Goal: Transaction & Acquisition: Obtain resource

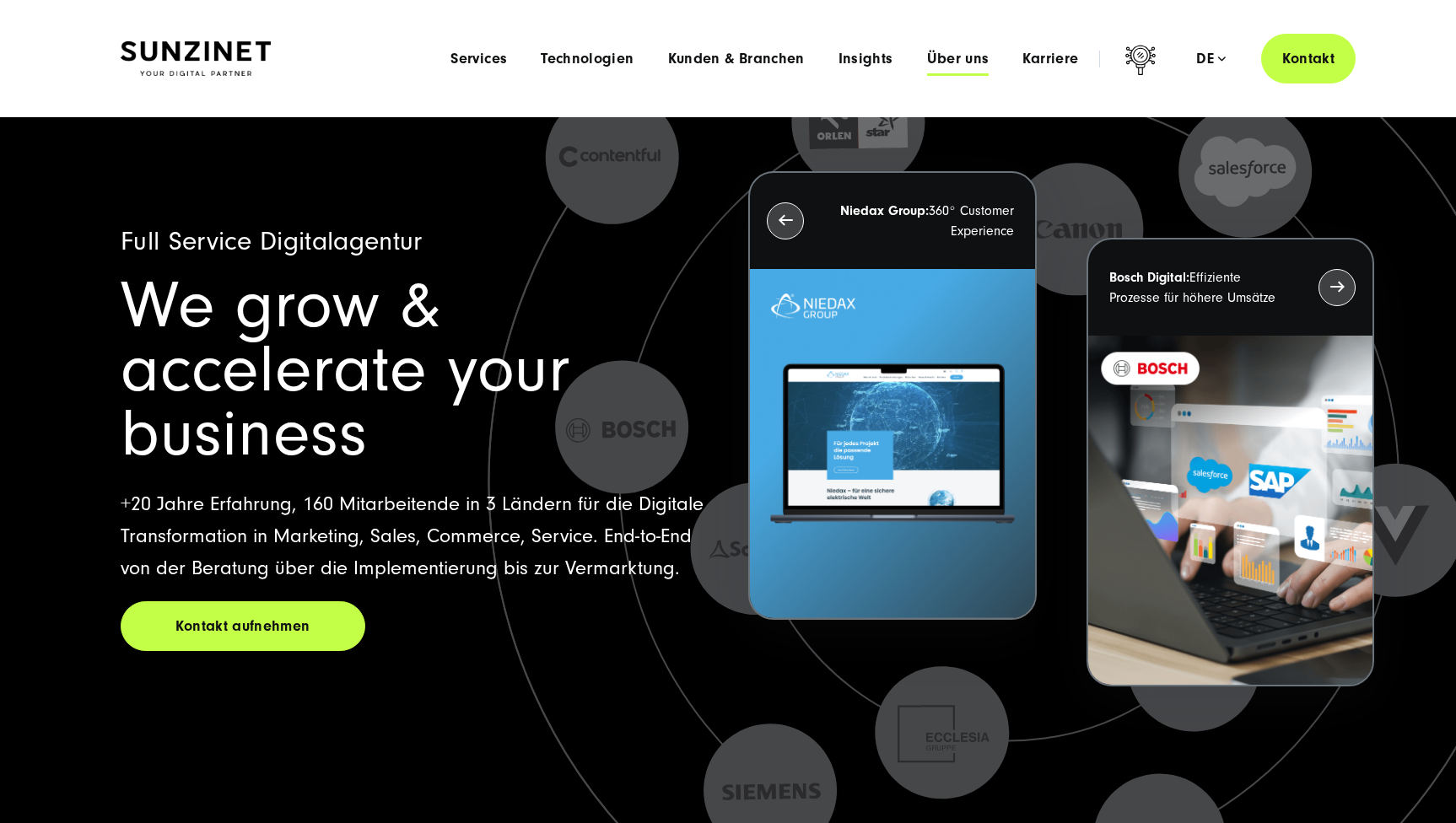
click at [946, 53] on span "Über uns" at bounding box center [959, 58] width 63 height 17
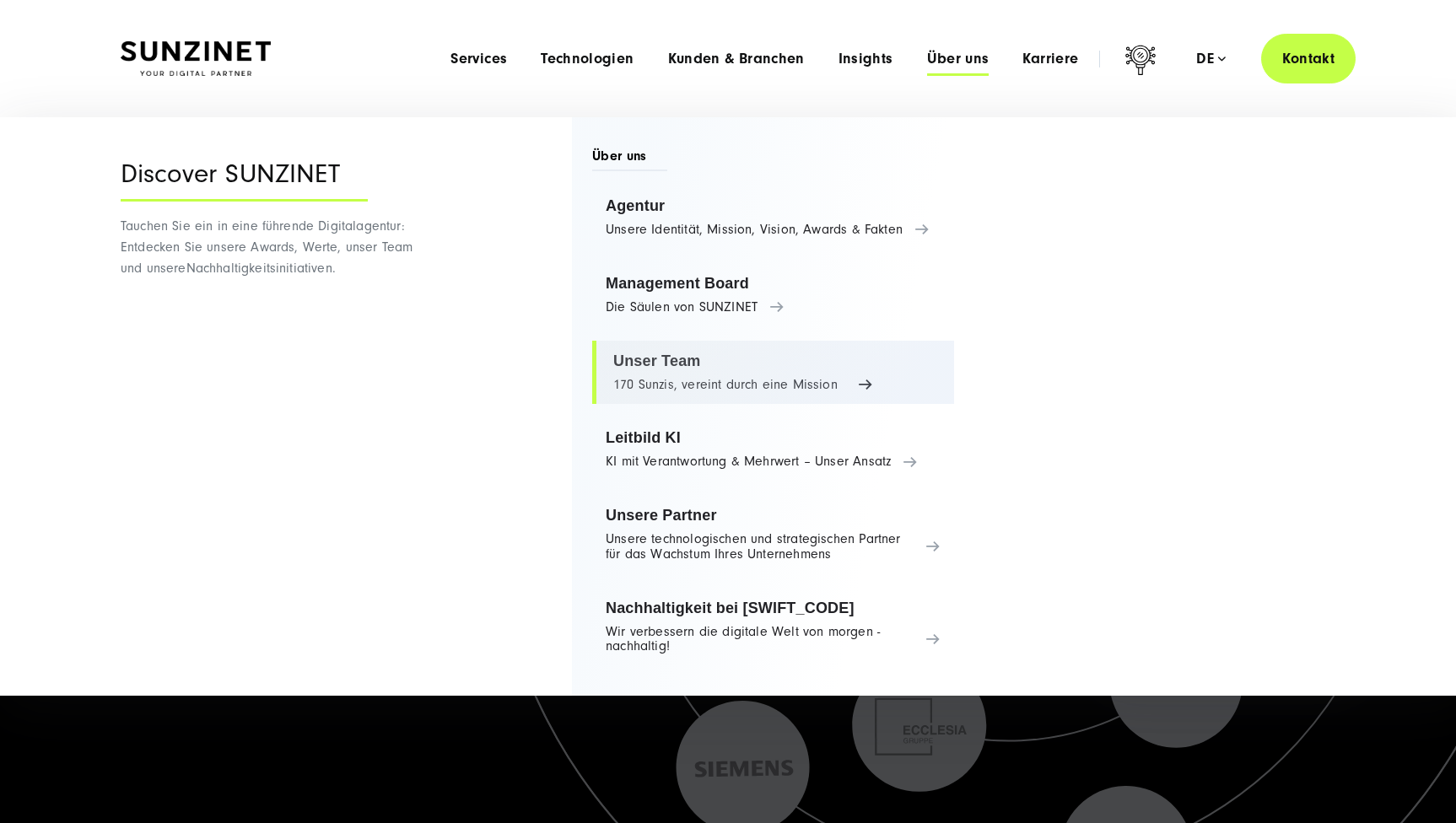
click at [660, 354] on link "Unser Team 170 Sunzis, vereint durch eine Mission" at bounding box center [773, 373] width 362 height 64
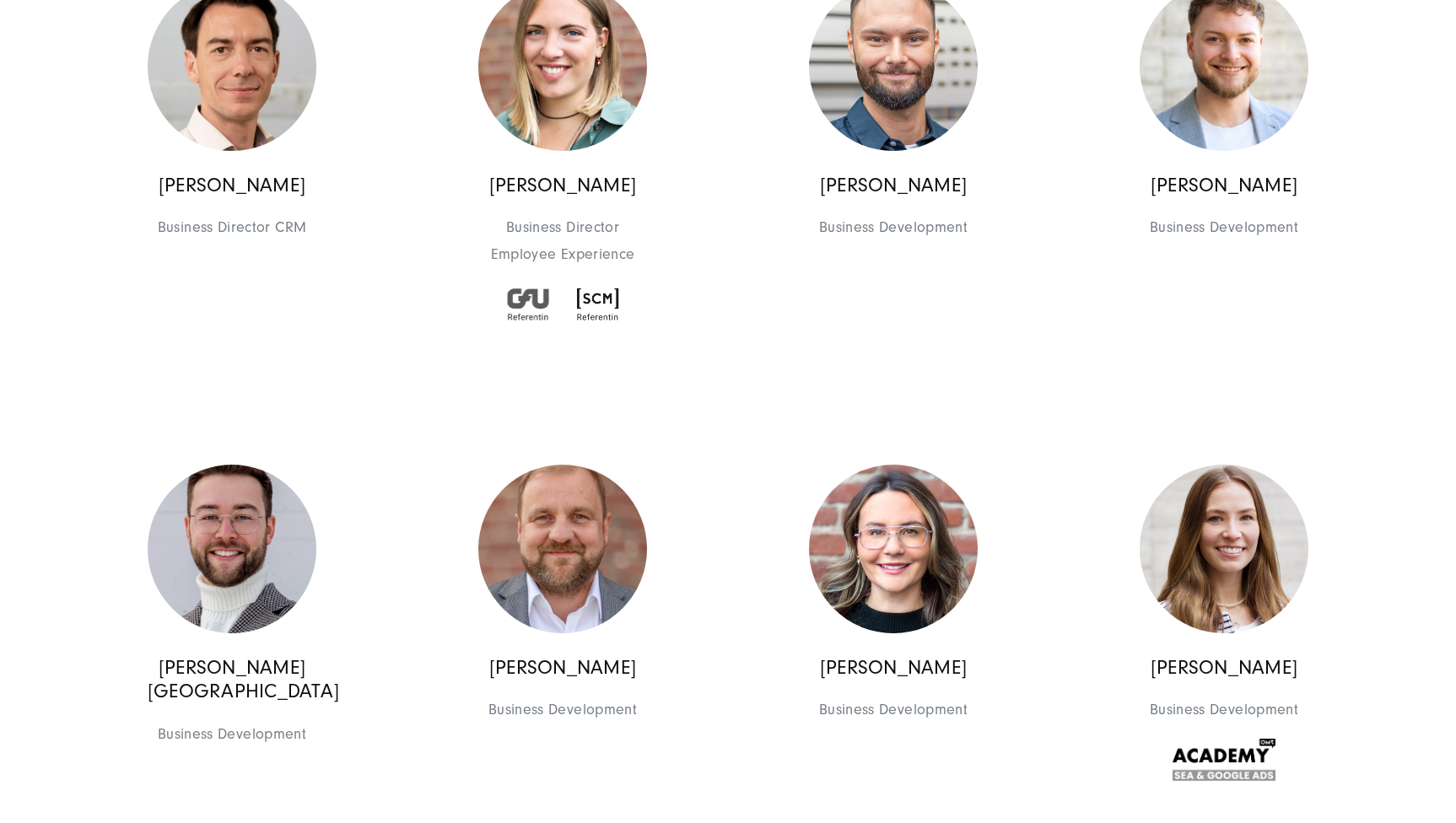
scroll to position [1665, 0]
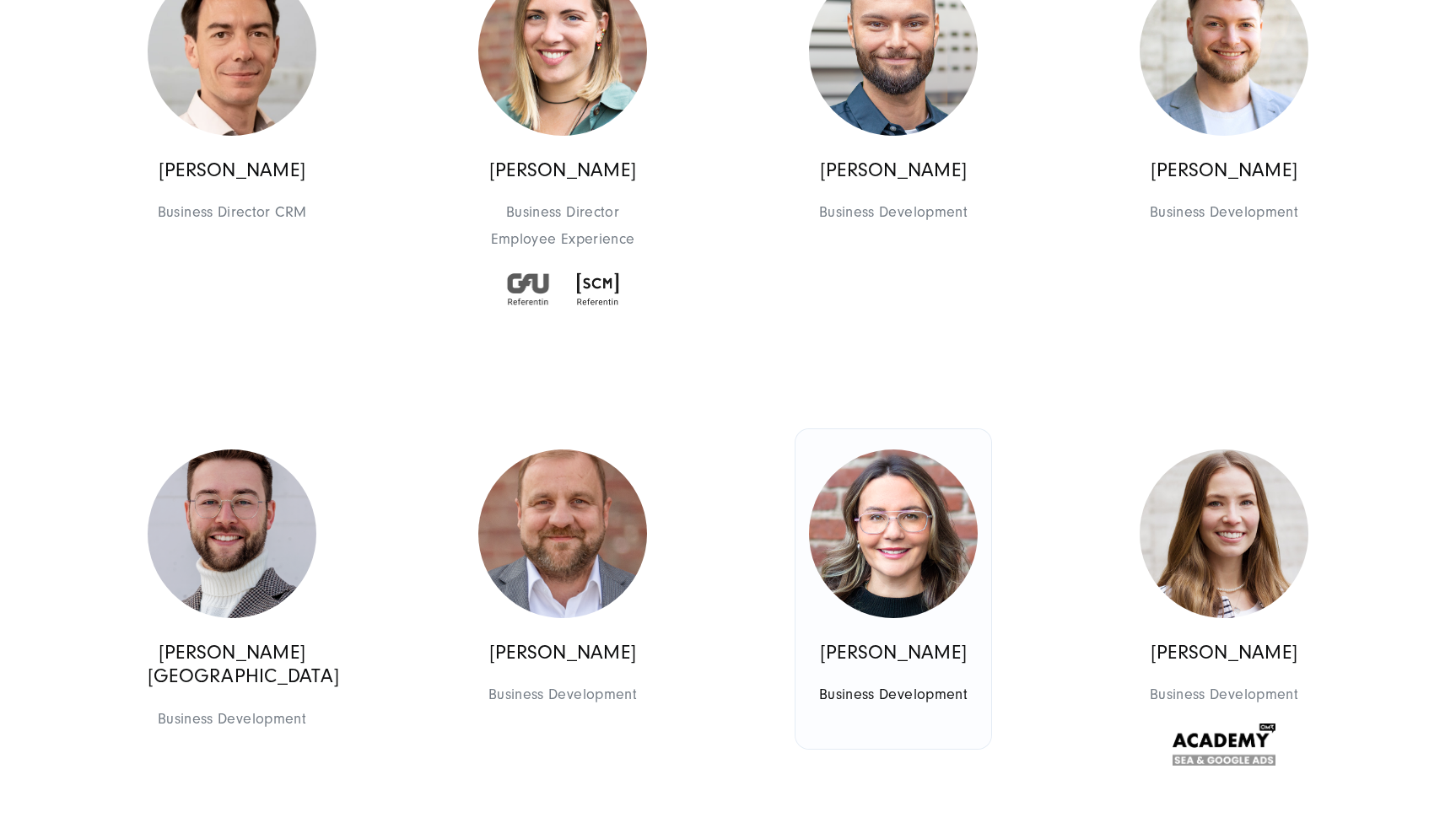
click at [892, 557] on img at bounding box center [893, 534] width 168 height 168
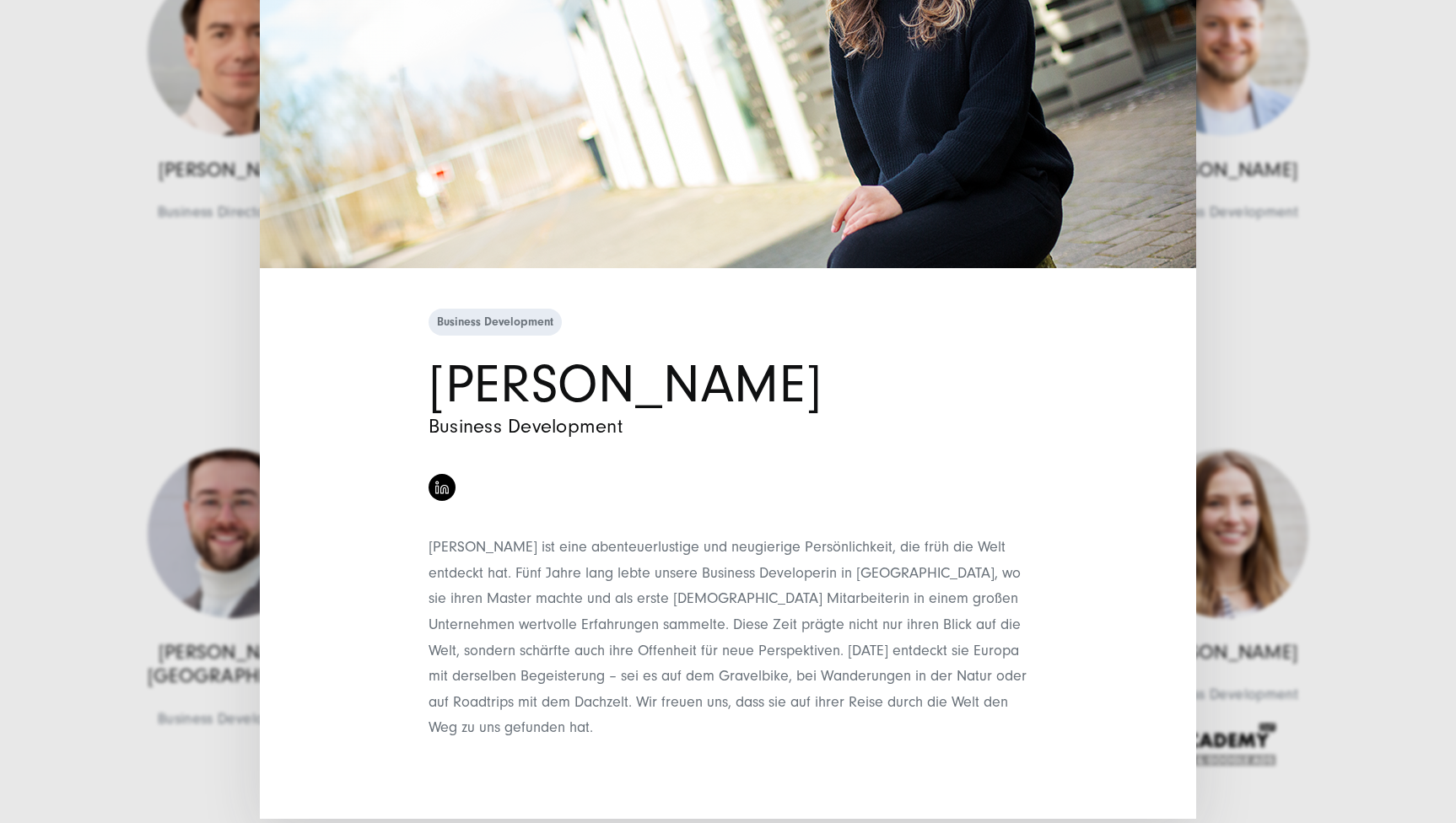
scroll to position [304, 0]
click at [439, 487] on img at bounding box center [442, 488] width 13 height 13
click at [1283, 297] on div "Business Development [PERSON_NAME] Business Development" at bounding box center [728, 411] width 1456 height 823
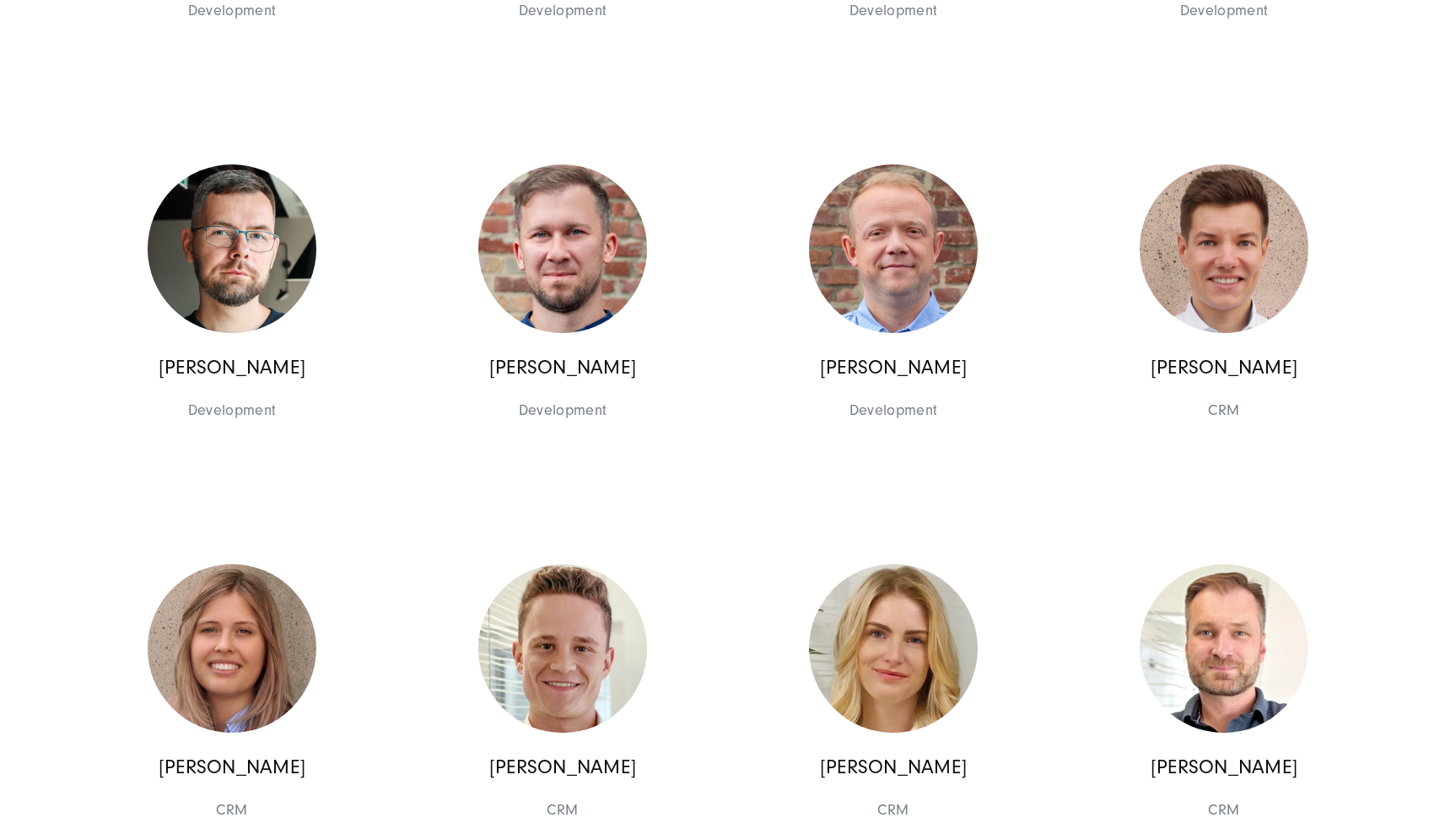
scroll to position [15528, 0]
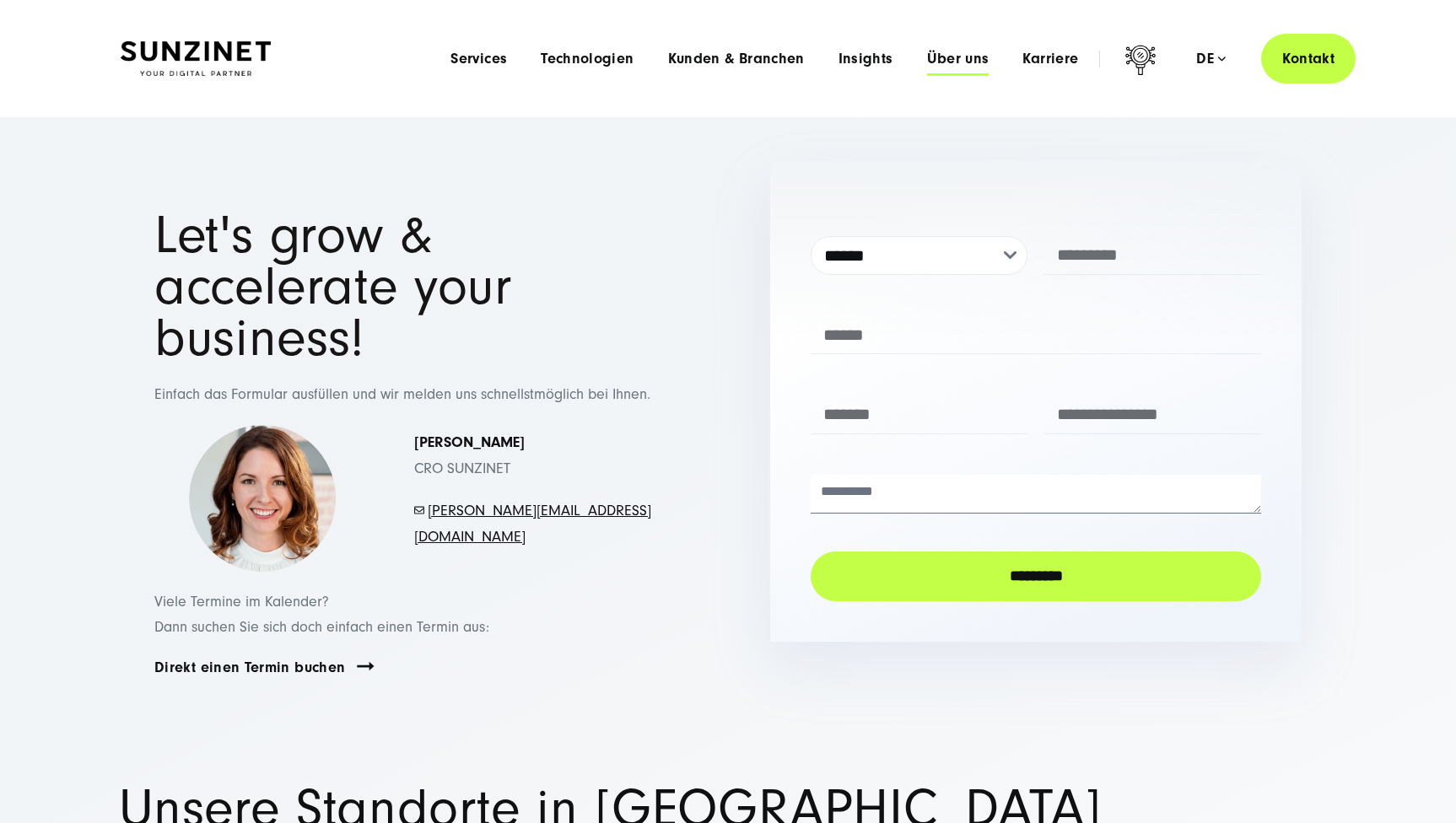
click at [976, 53] on span "Über uns" at bounding box center [959, 58] width 63 height 17
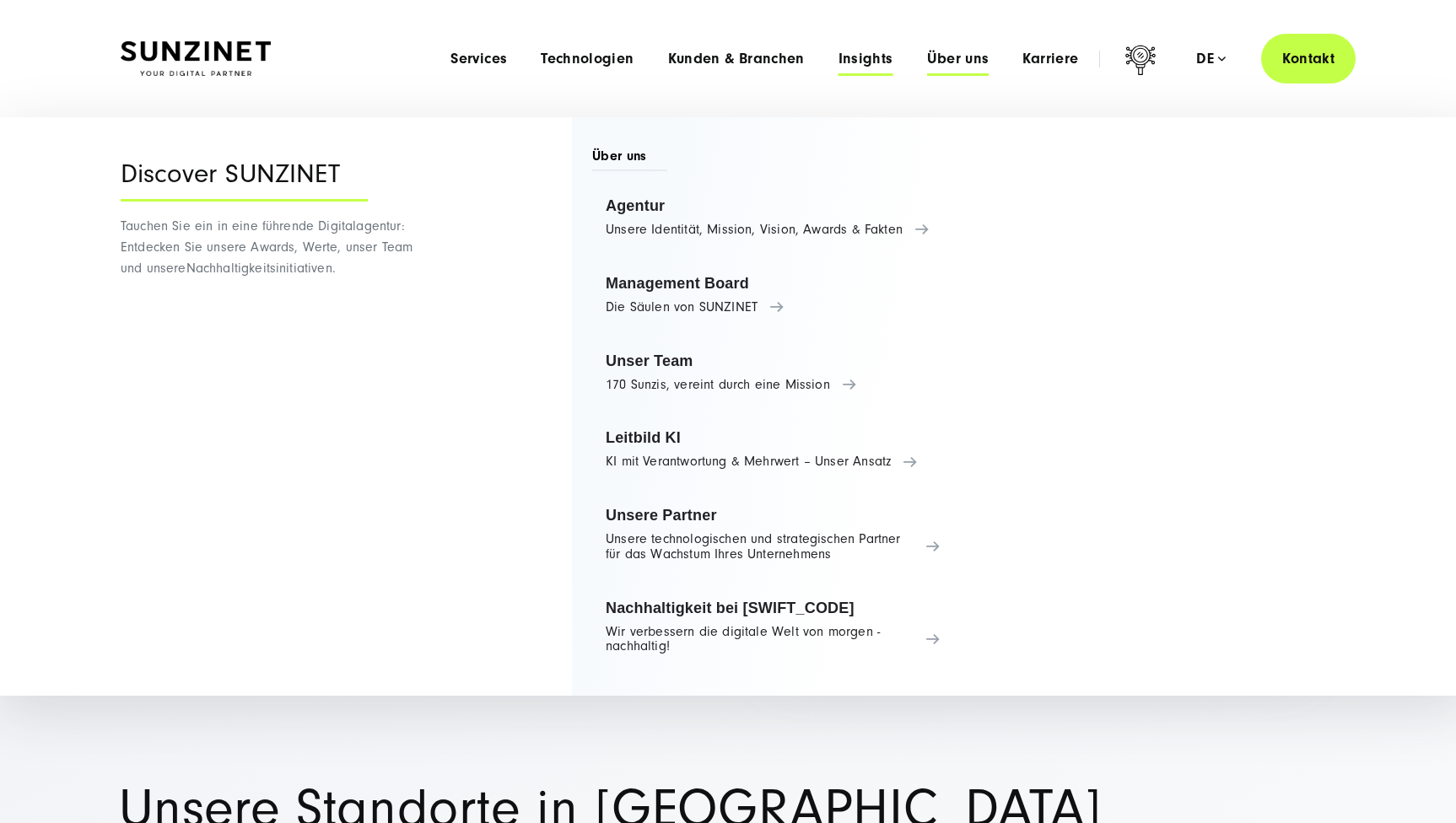
click at [888, 56] on span "Insights" at bounding box center [866, 58] width 55 height 17
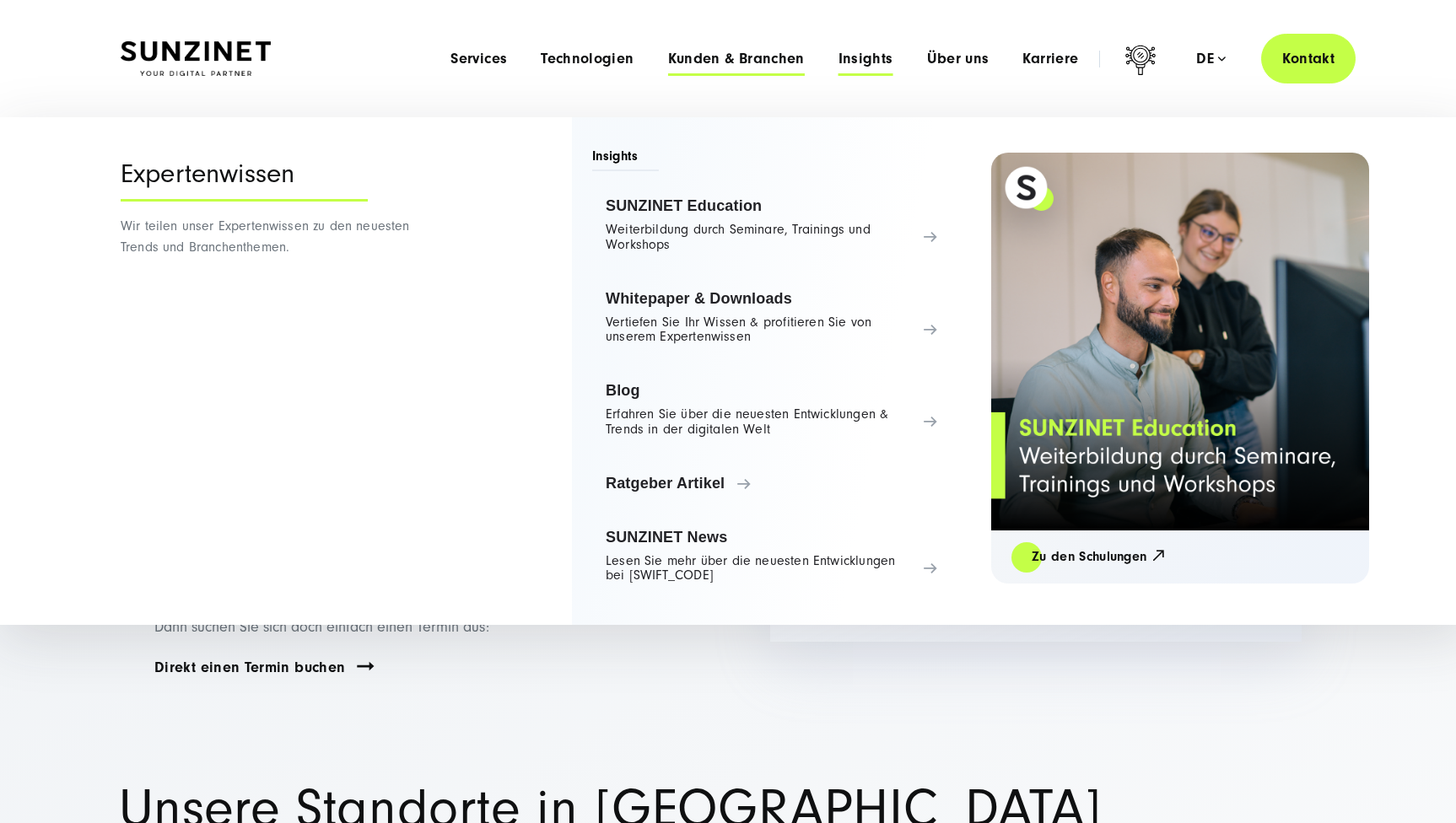
click at [756, 50] on span "Kunden & Branchen" at bounding box center [737, 58] width 137 height 17
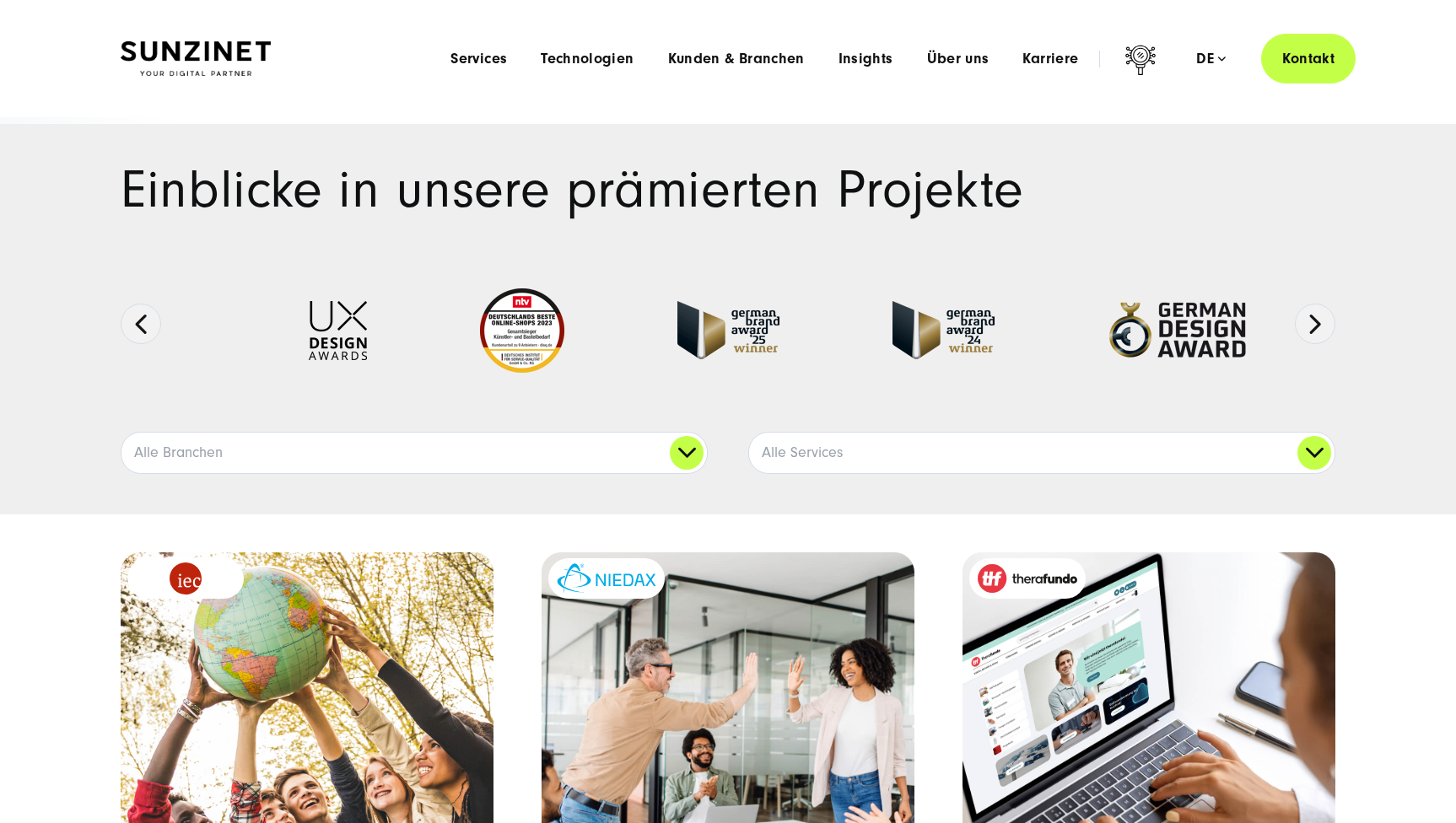
click at [961, 48] on div "Menu Services Menu Full Service Digitalagentur Wir lösen komplexe Herausforderu…" at bounding box center [894, 59] width 922 height 50
click at [958, 59] on span "Über uns" at bounding box center [959, 58] width 63 height 17
click at [843, 58] on span "Insights" at bounding box center [866, 58] width 55 height 17
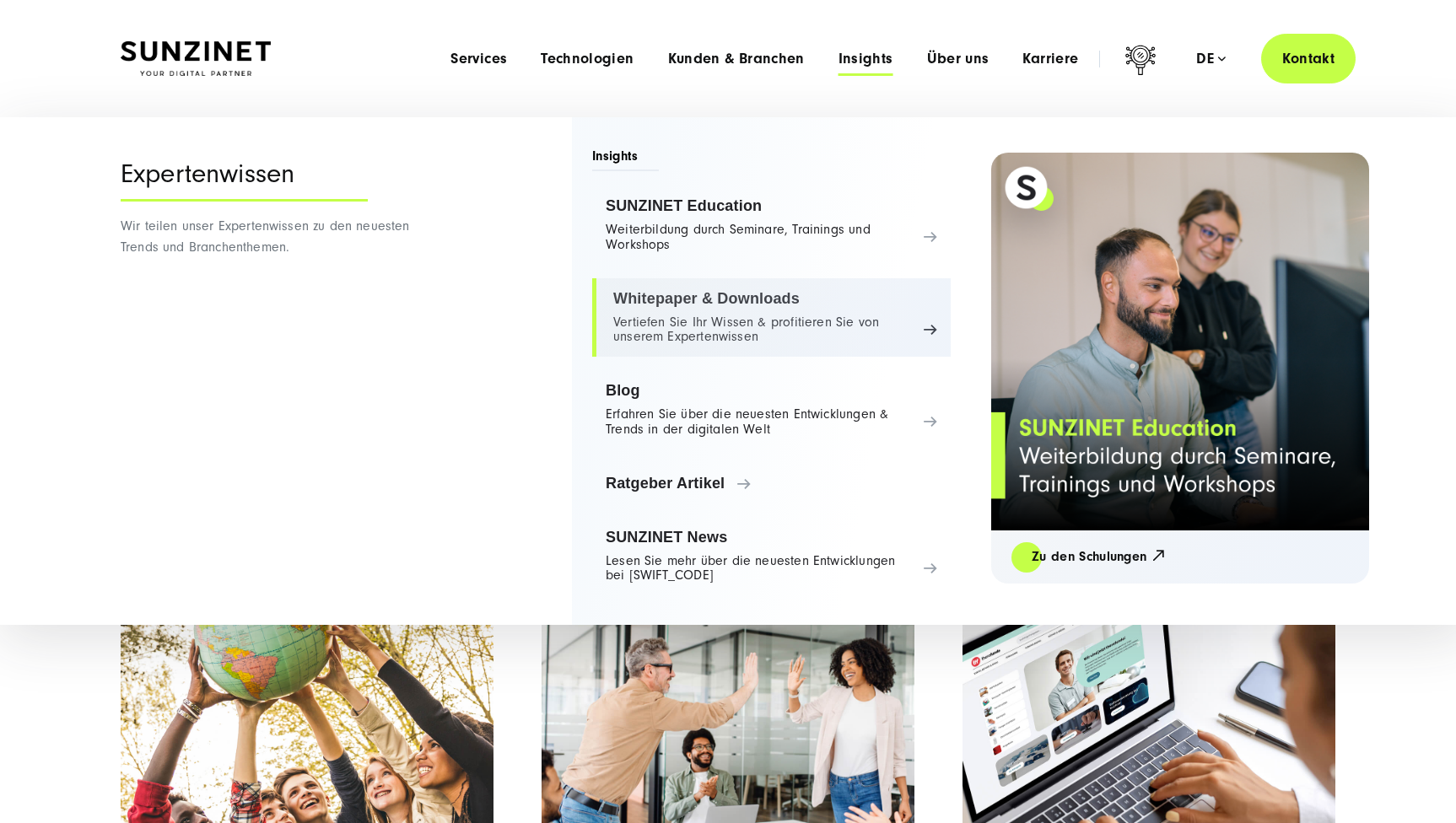
click at [753, 313] on link "Whitepaper & Downloads Vertiefen Sie Ihr Wissen & profitieren Sie von unserem E…" at bounding box center [771, 318] width 358 height 79
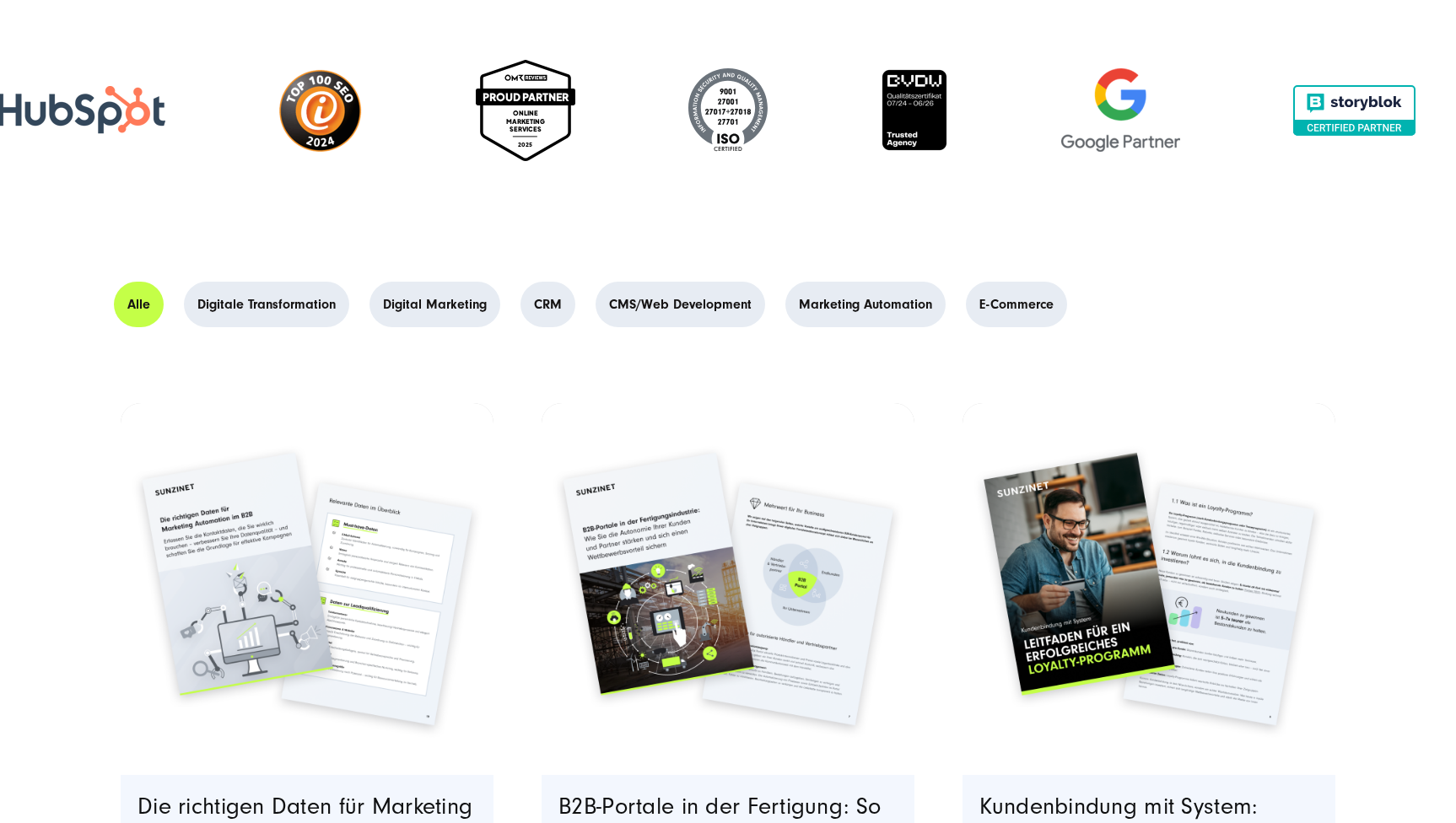
scroll to position [295, 0]
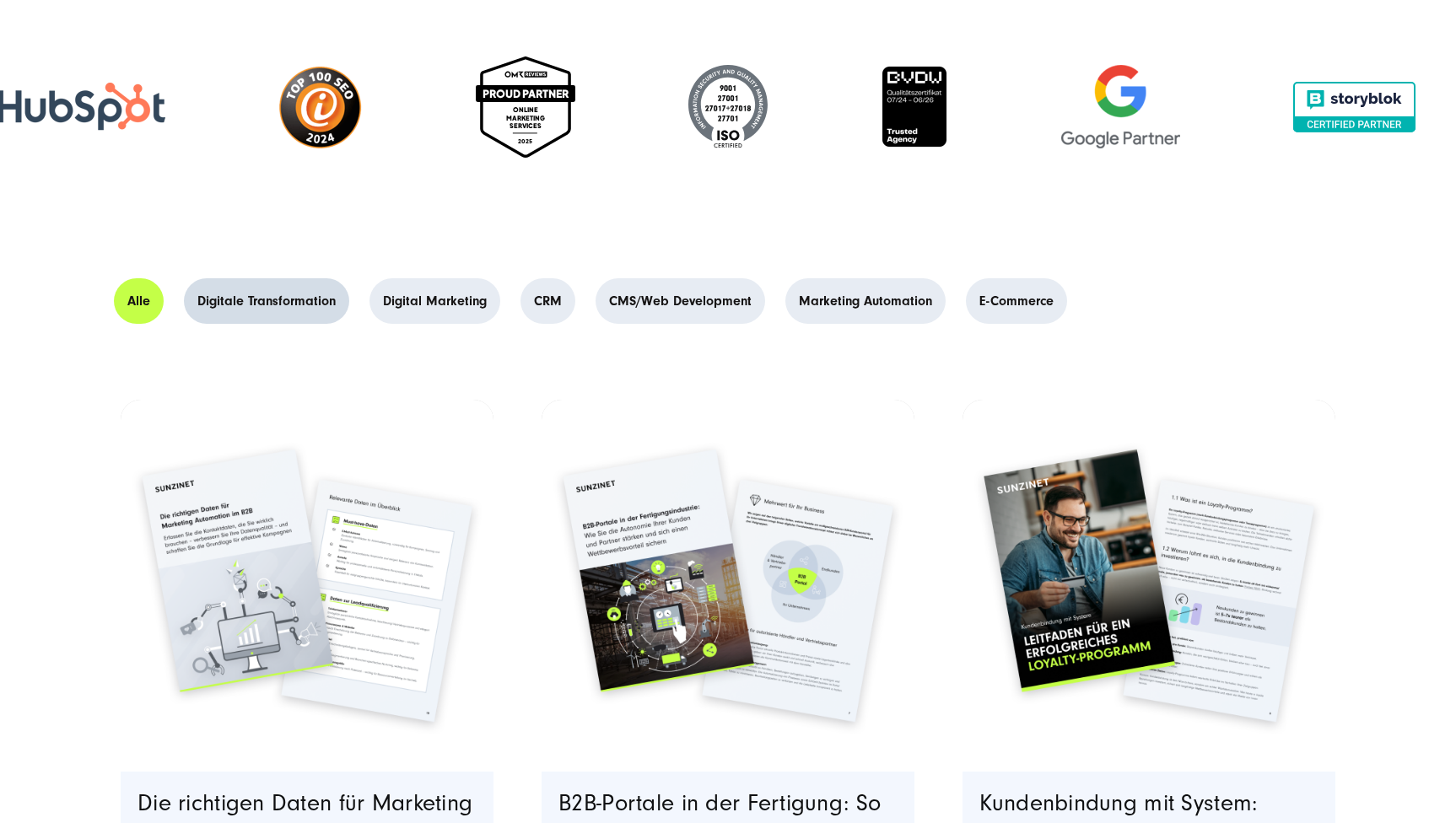
click at [286, 296] on link "Digitale Transformation" at bounding box center [266, 301] width 166 height 46
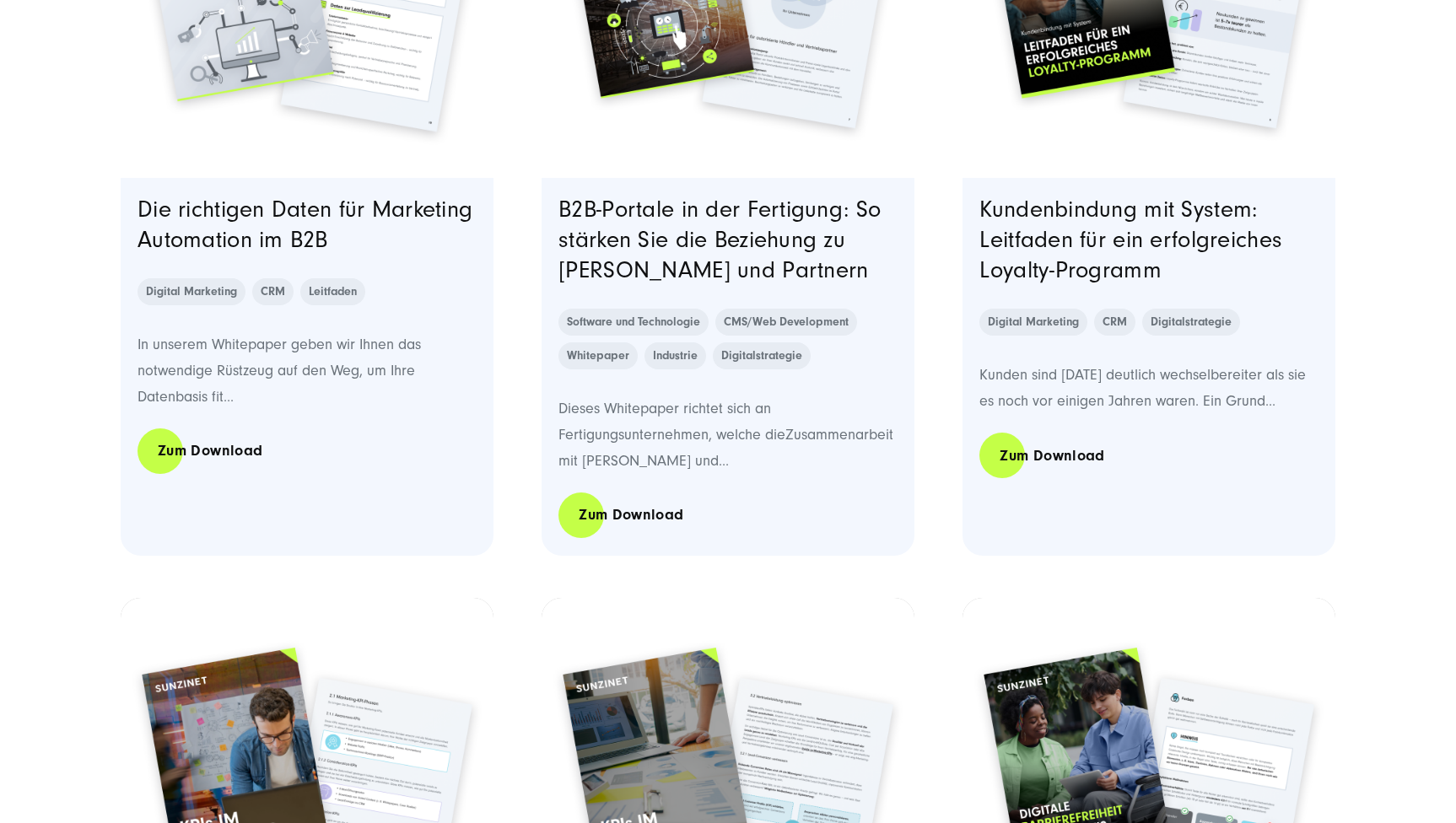
scroll to position [993, 0]
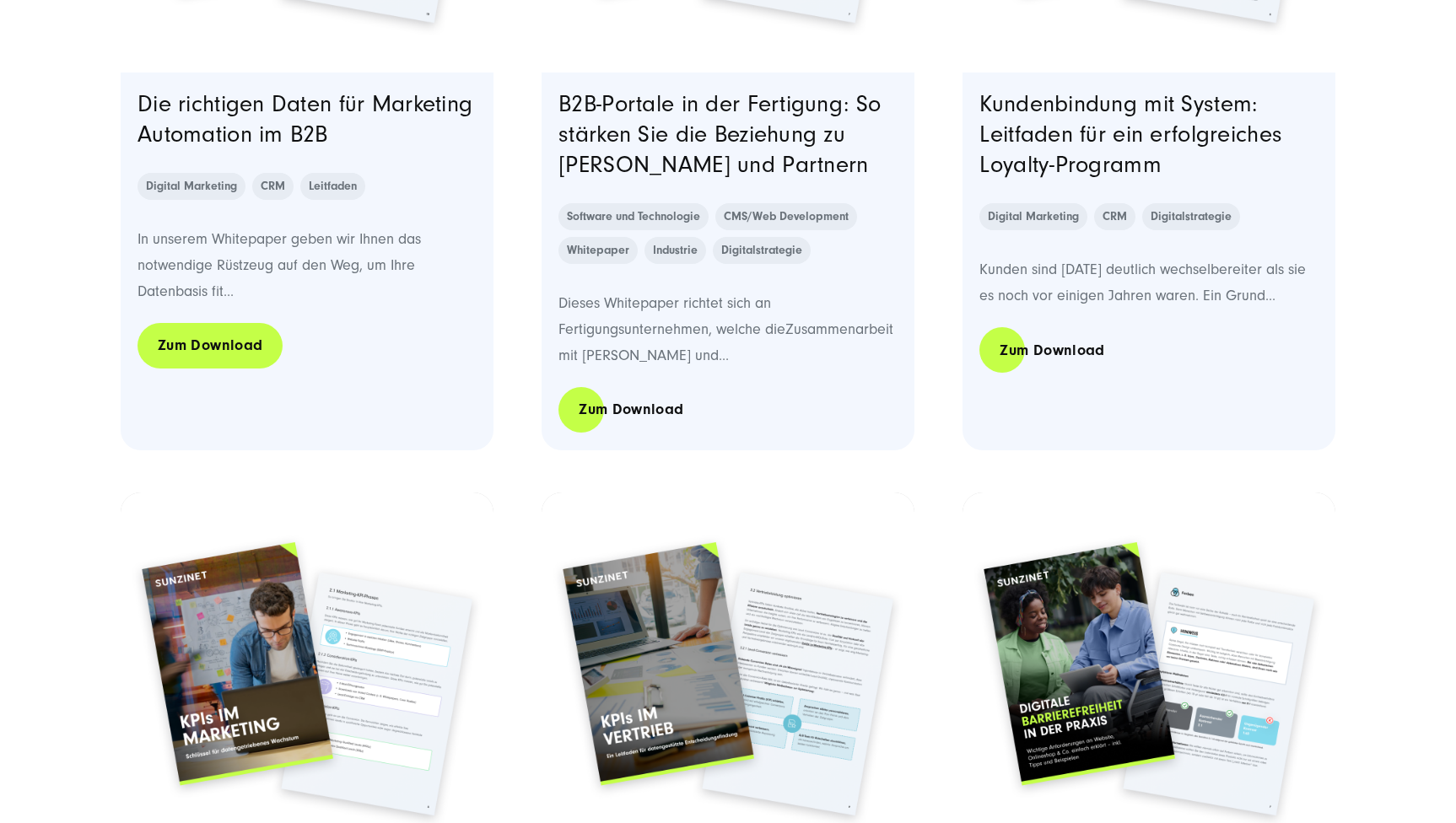
click at [229, 343] on link "Zum Download" at bounding box center [210, 346] width 145 height 48
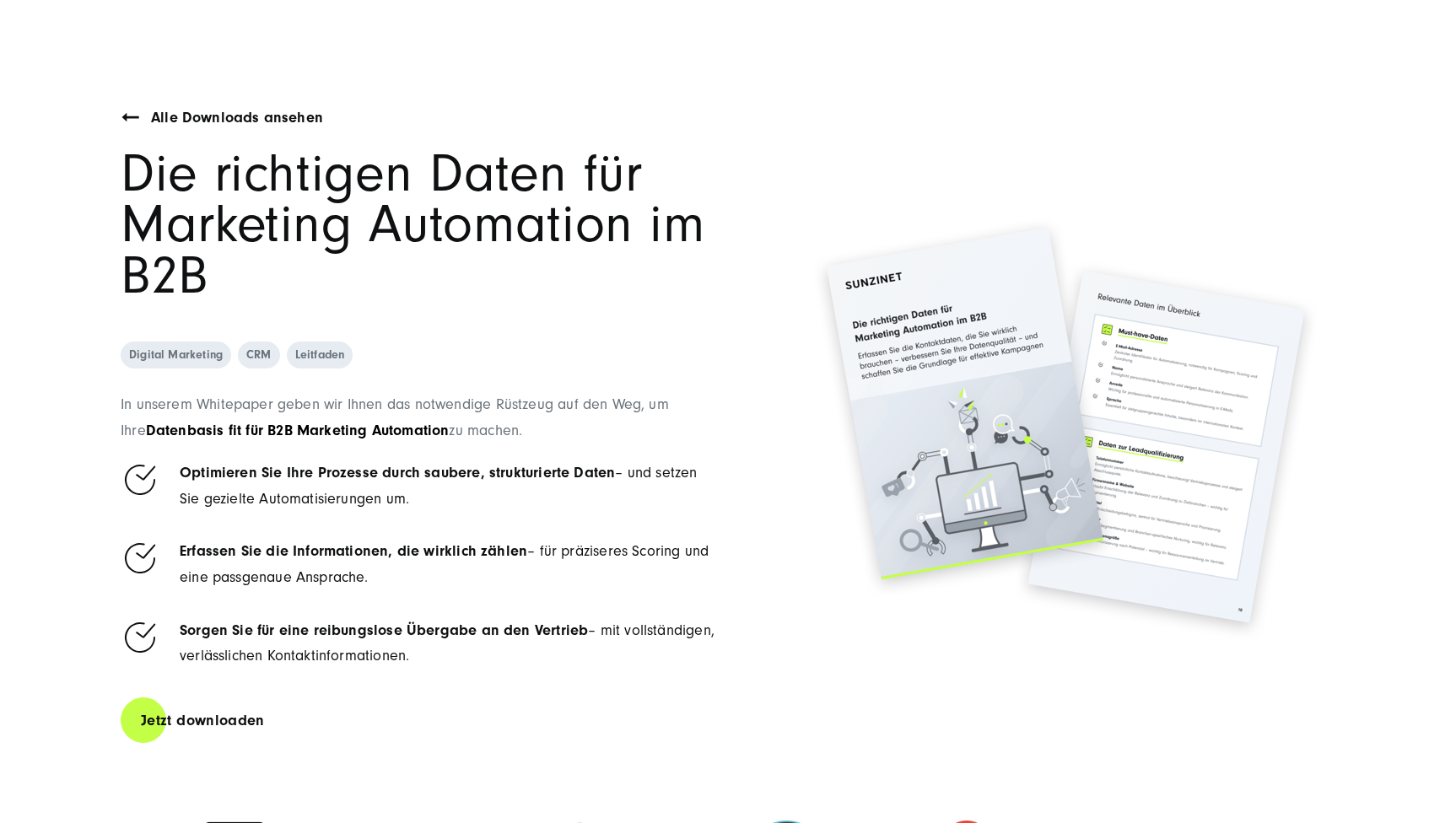
scroll to position [154, 1]
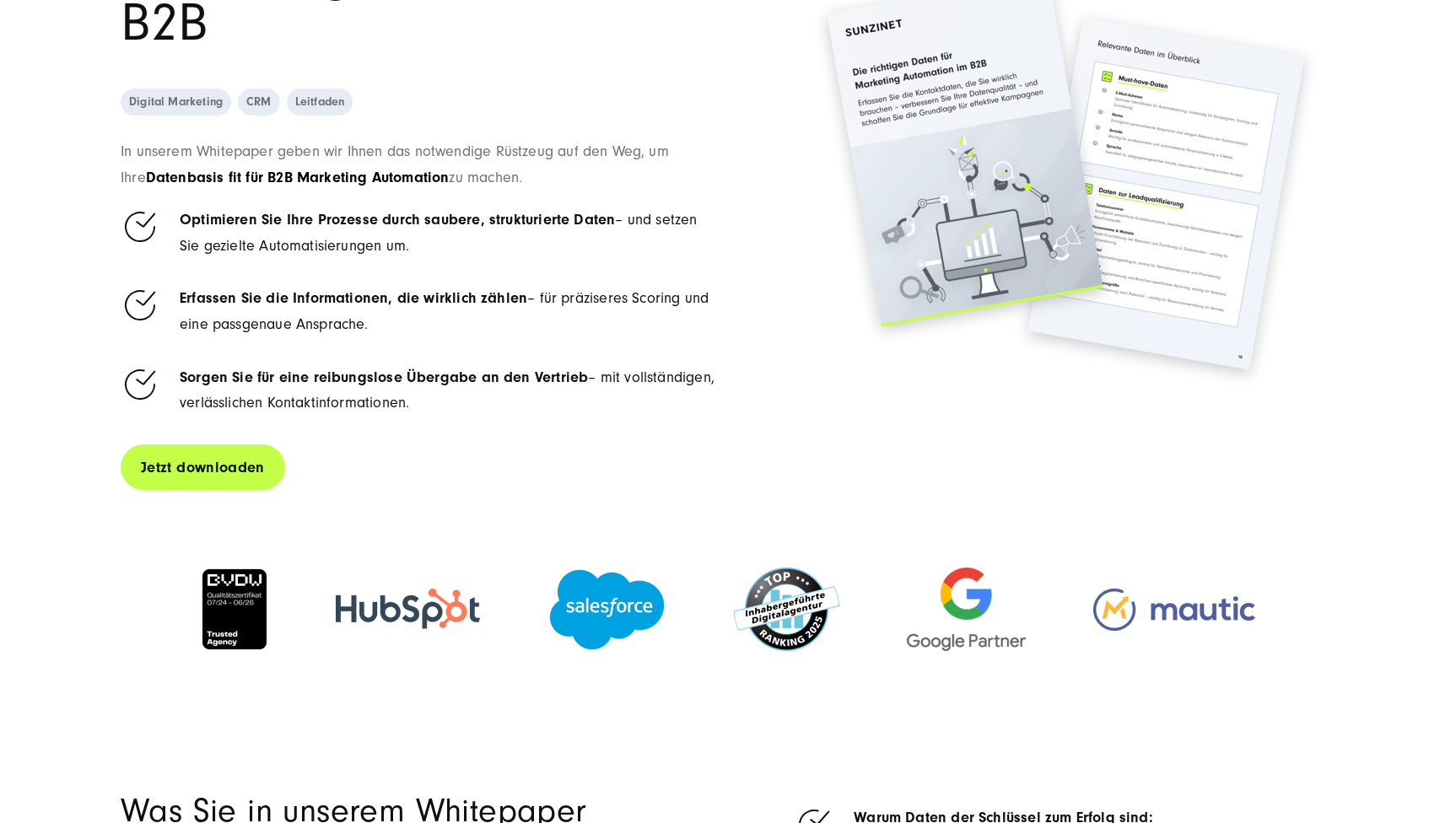
click at [220, 464] on link "Jetzt downloaden" at bounding box center [203, 467] width 165 height 48
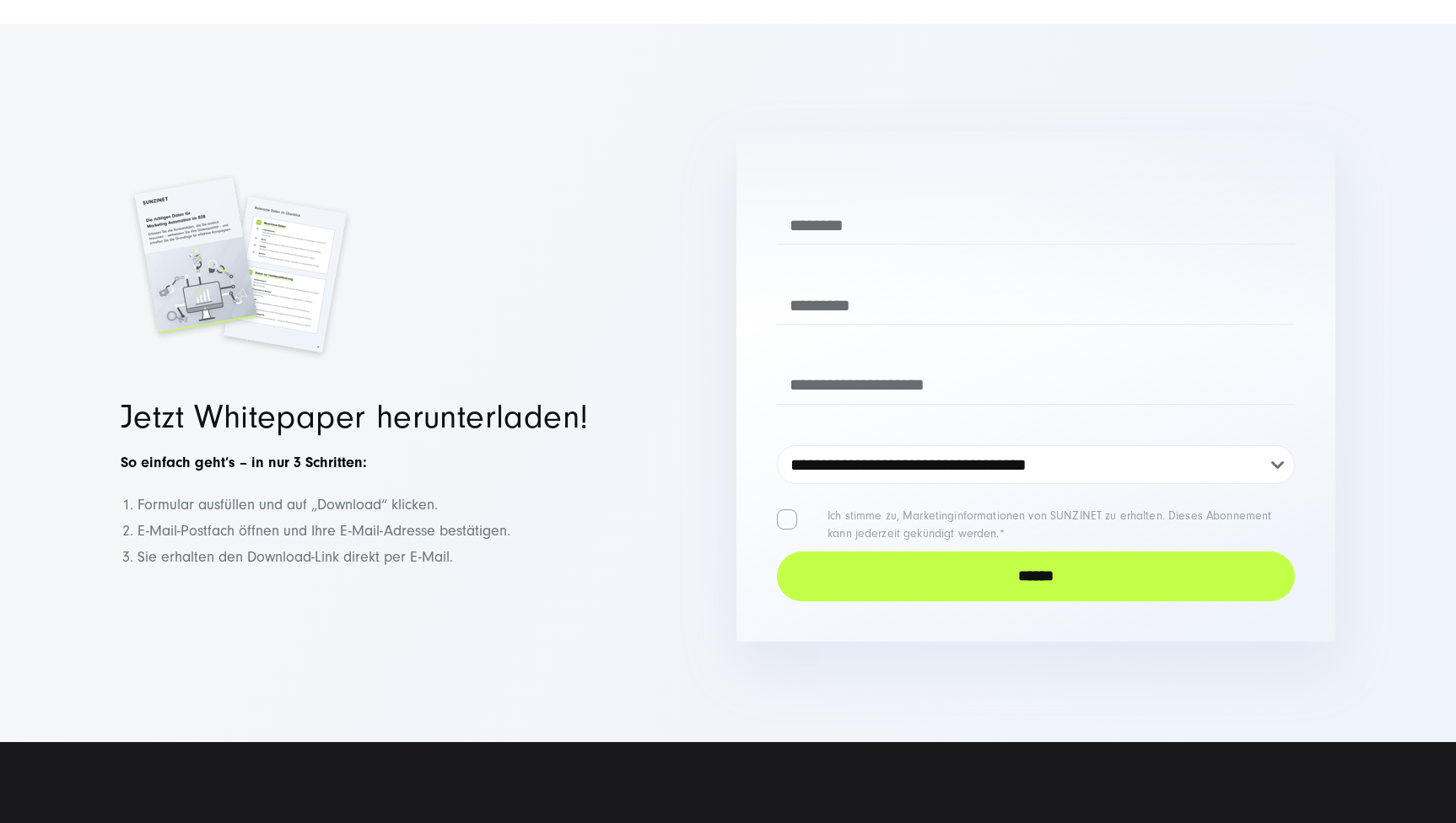
scroll to position [2298, 0]
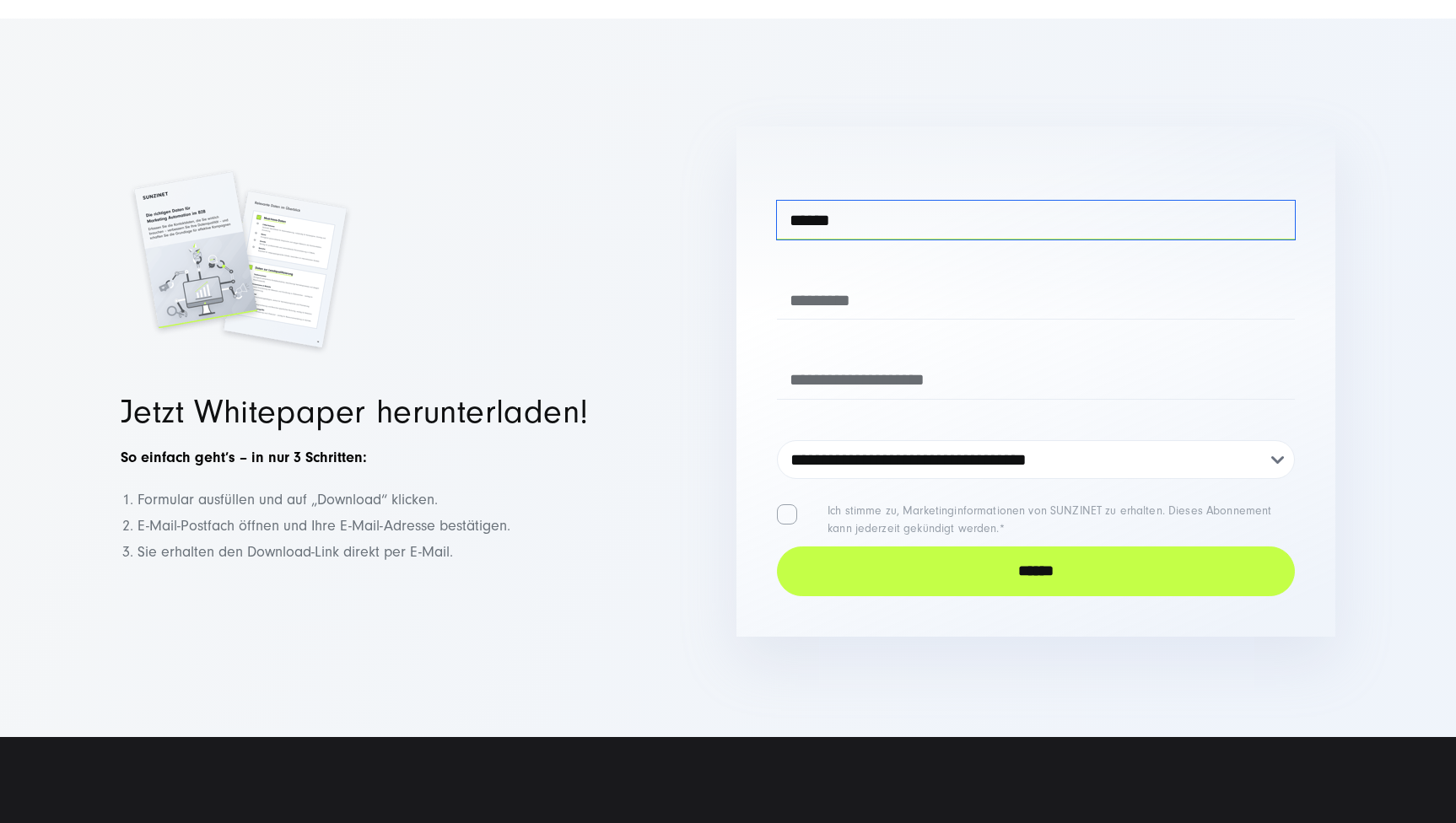
type input "******"
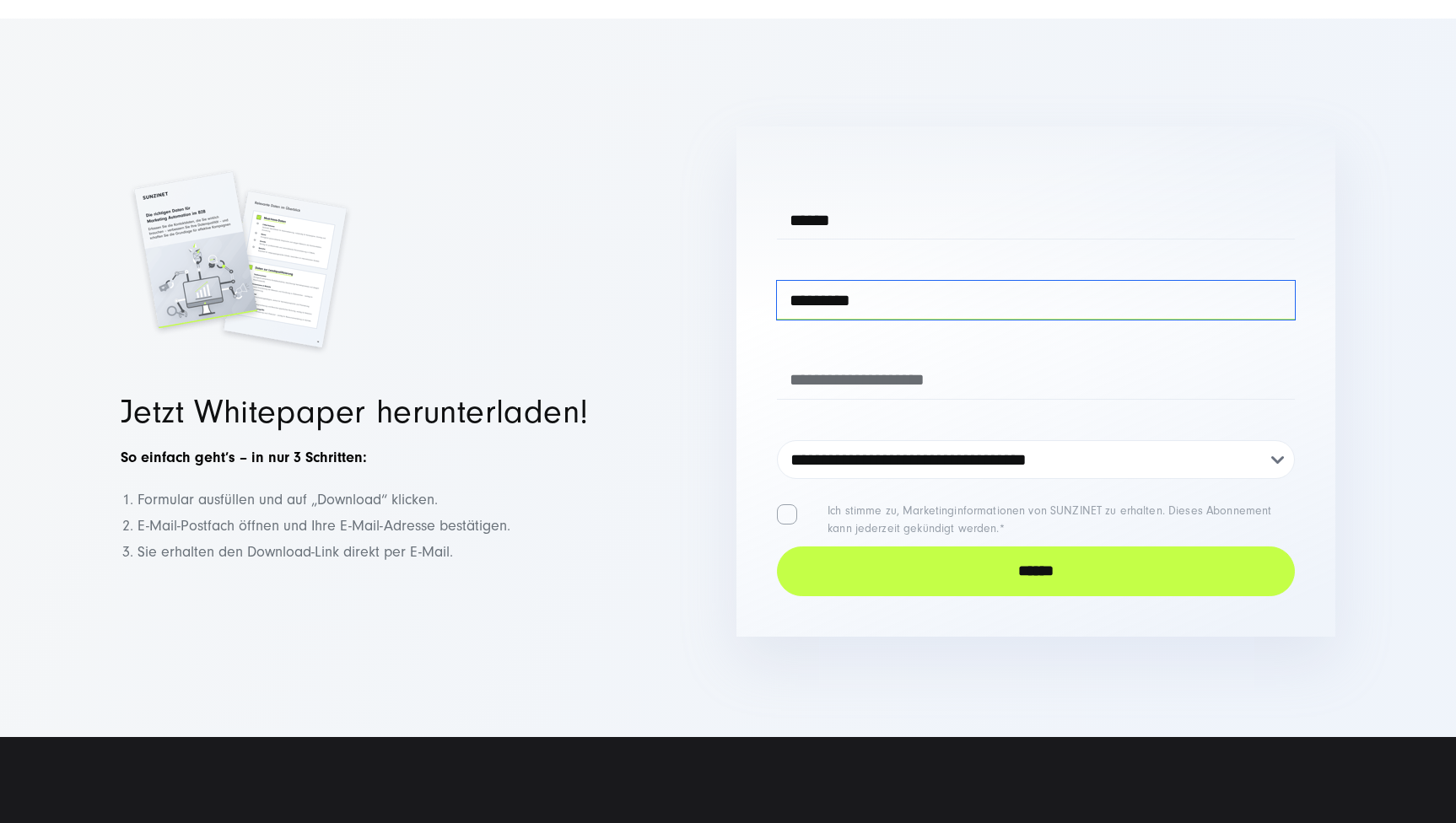
type input "*********"
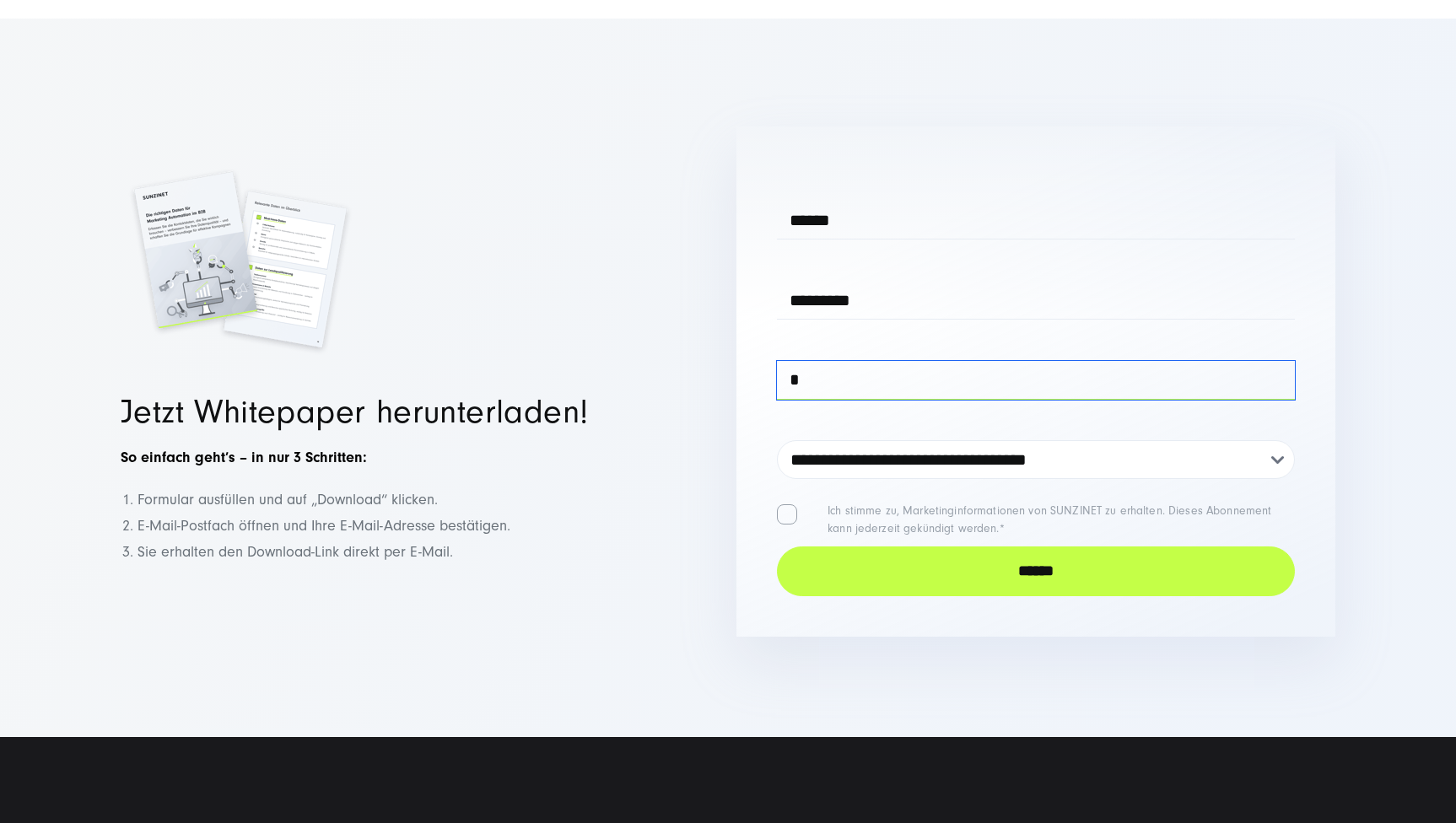
type input "**"
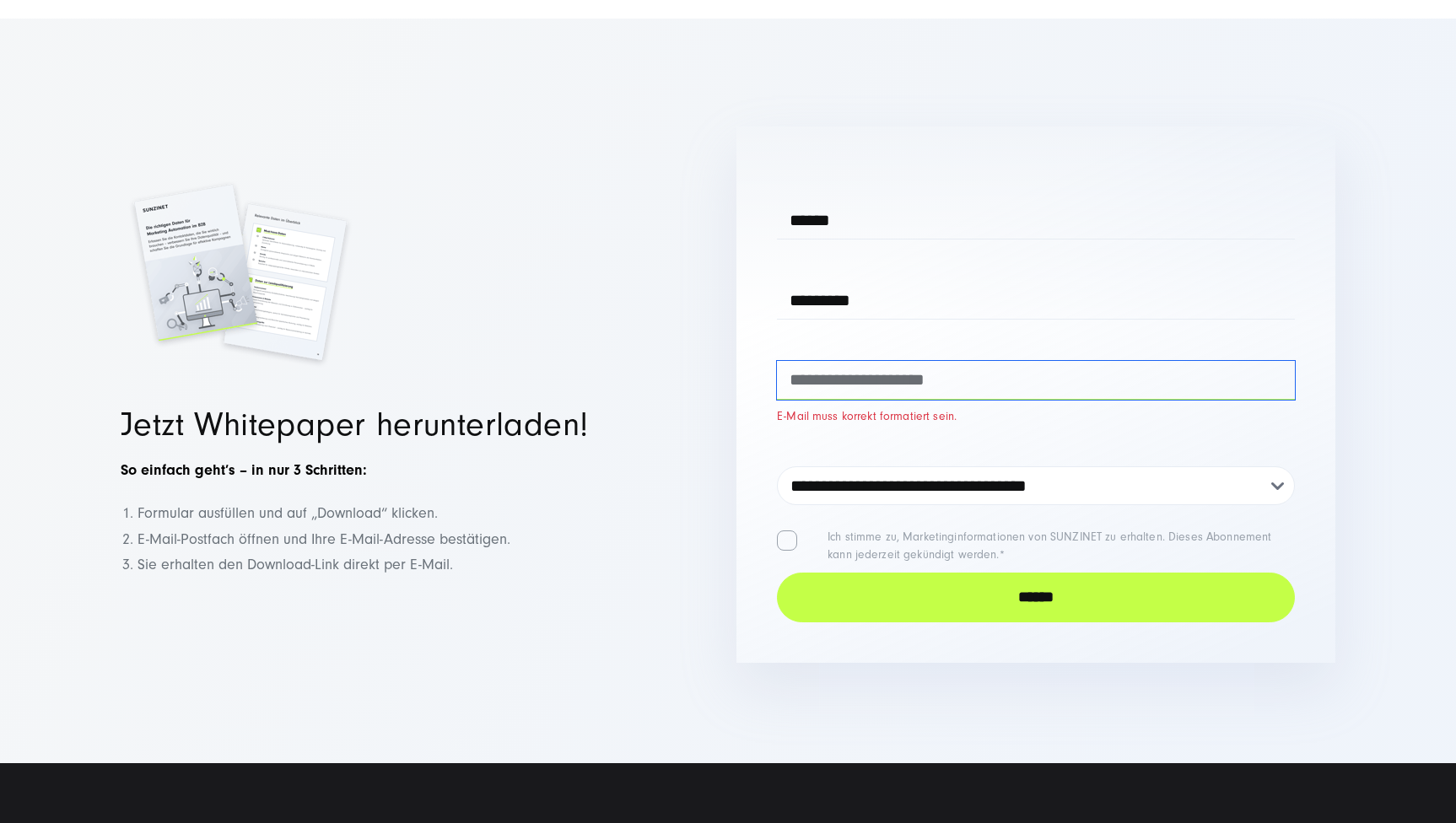
type input "**********"
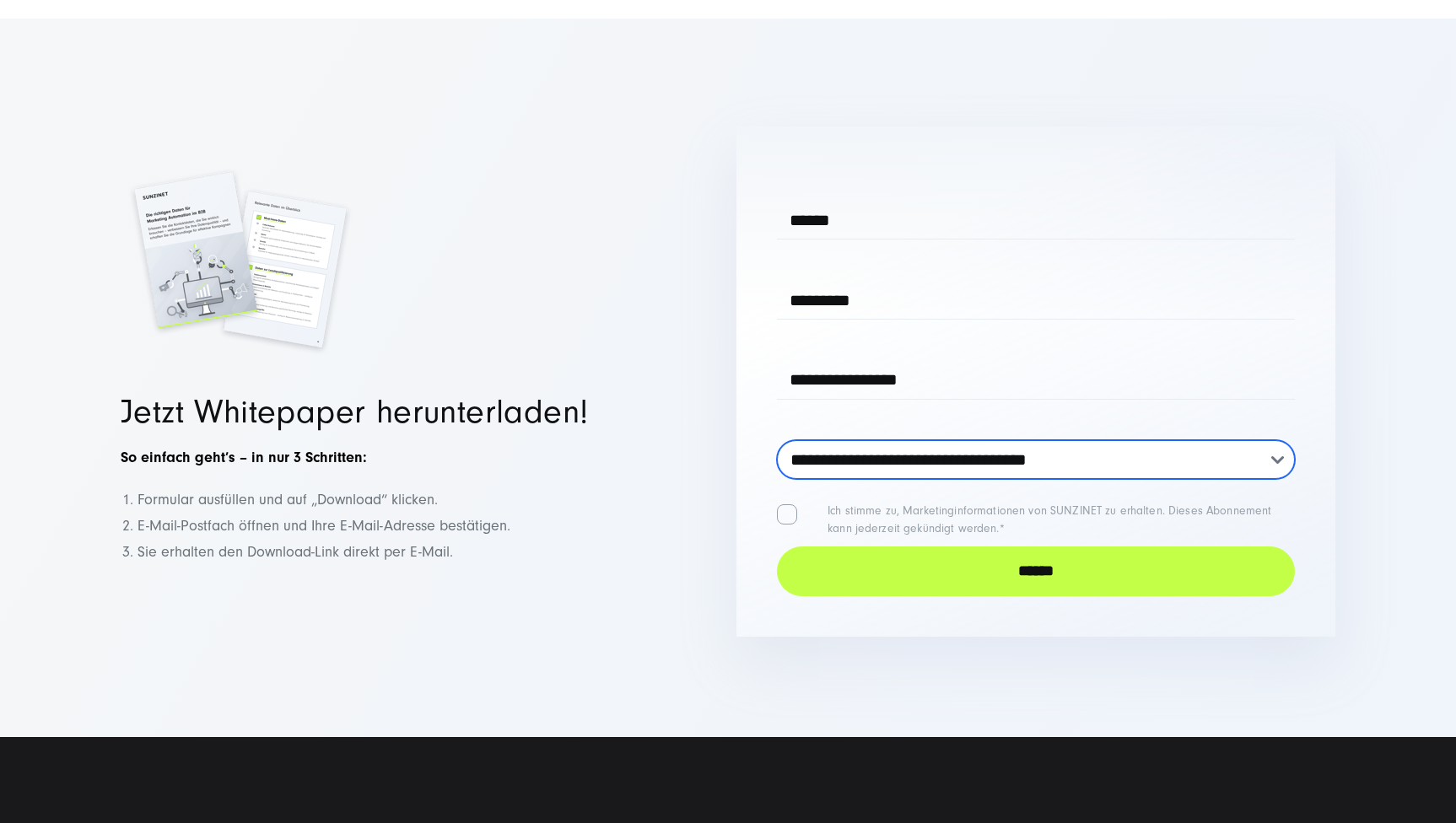
select select "********"
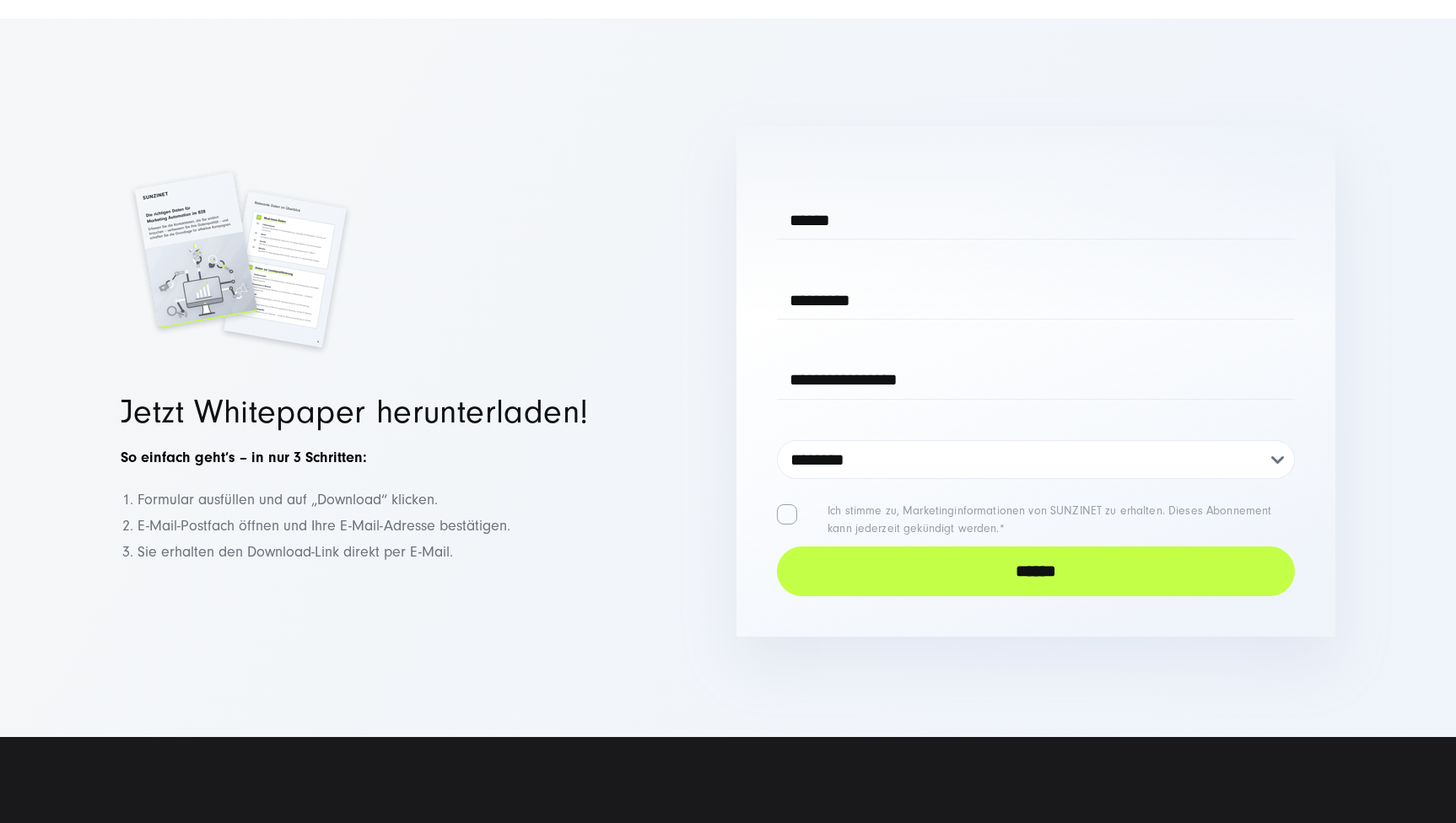
click at [955, 557] on input "******" at bounding box center [1036, 571] width 518 height 50
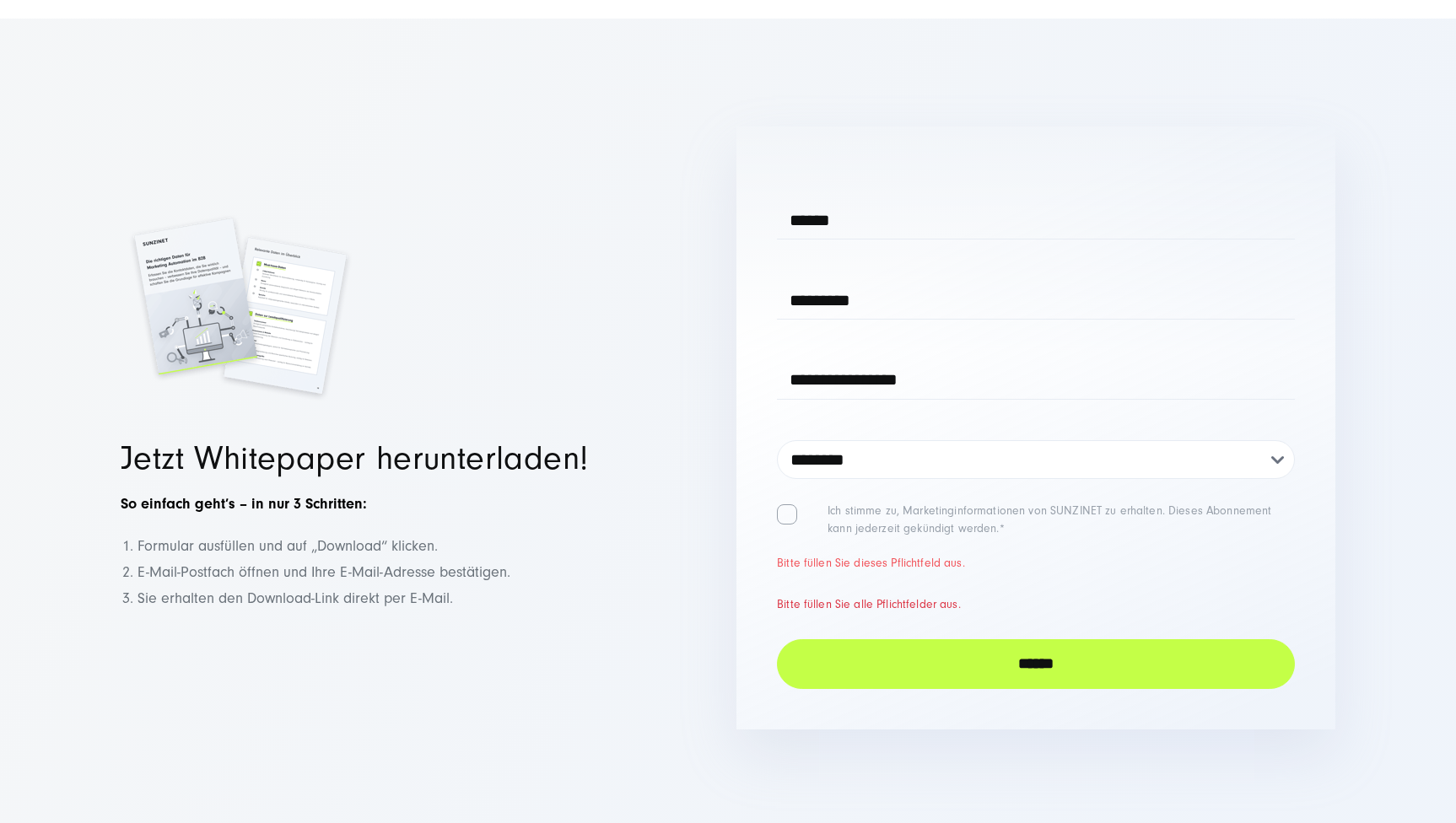
click at [827, 502] on span "Ich stimme zu, Marketinginformationen von SUNZINET zu erhalten. Dieses Abonneme…" at bounding box center [1061, 520] width 468 height 36
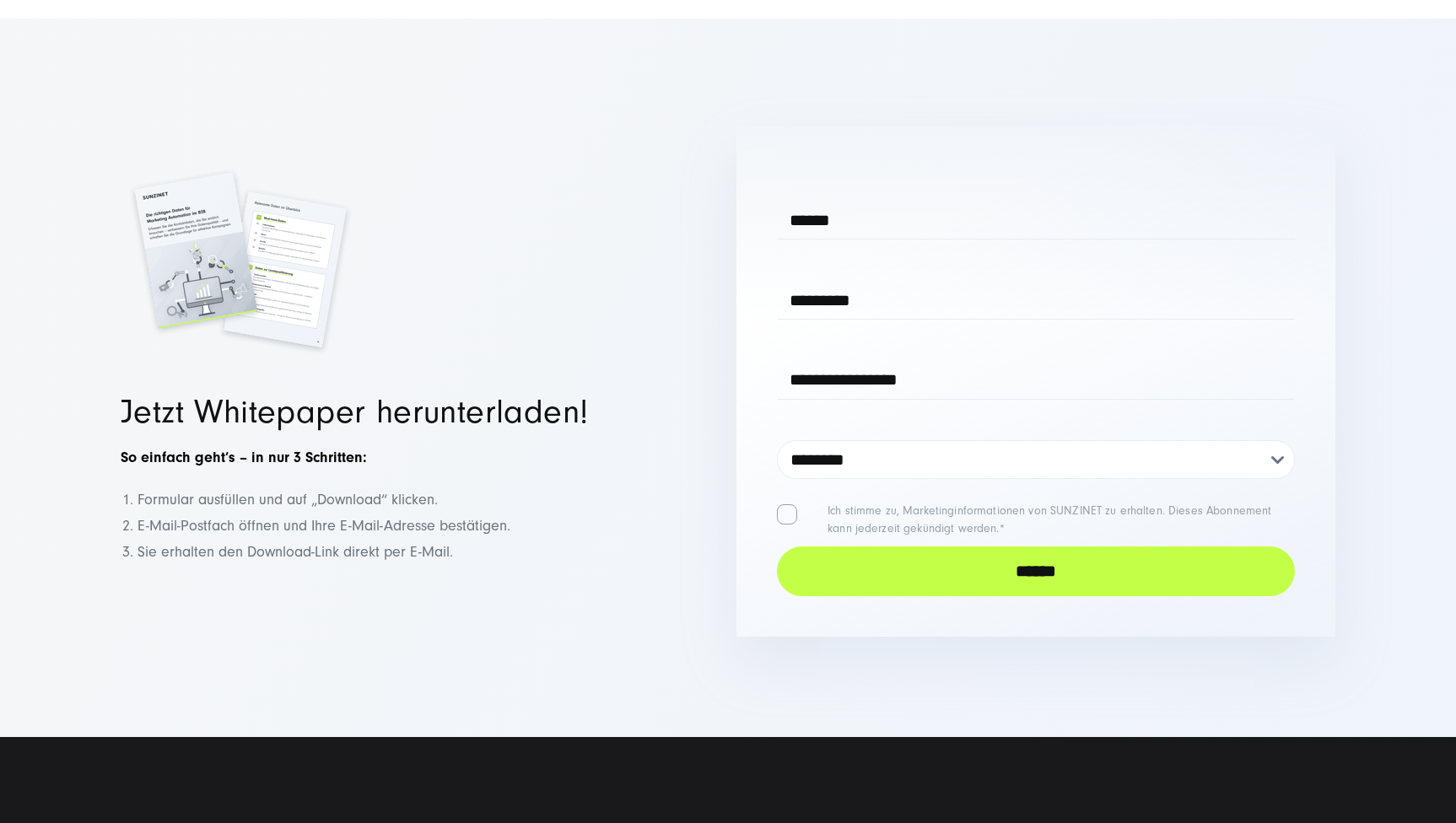
click at [896, 553] on input "******" at bounding box center [1036, 571] width 518 height 50
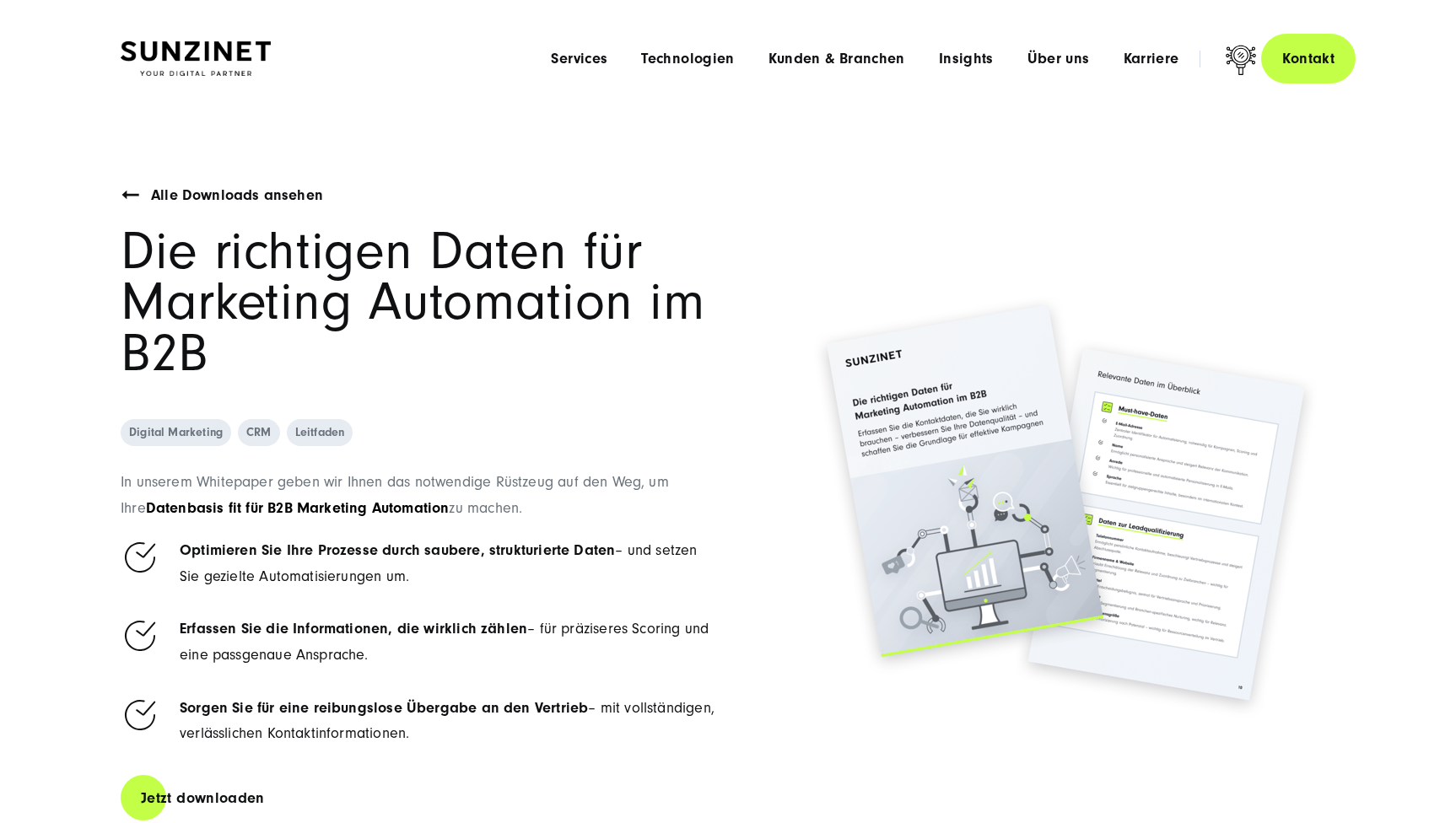
scroll to position [0, 0]
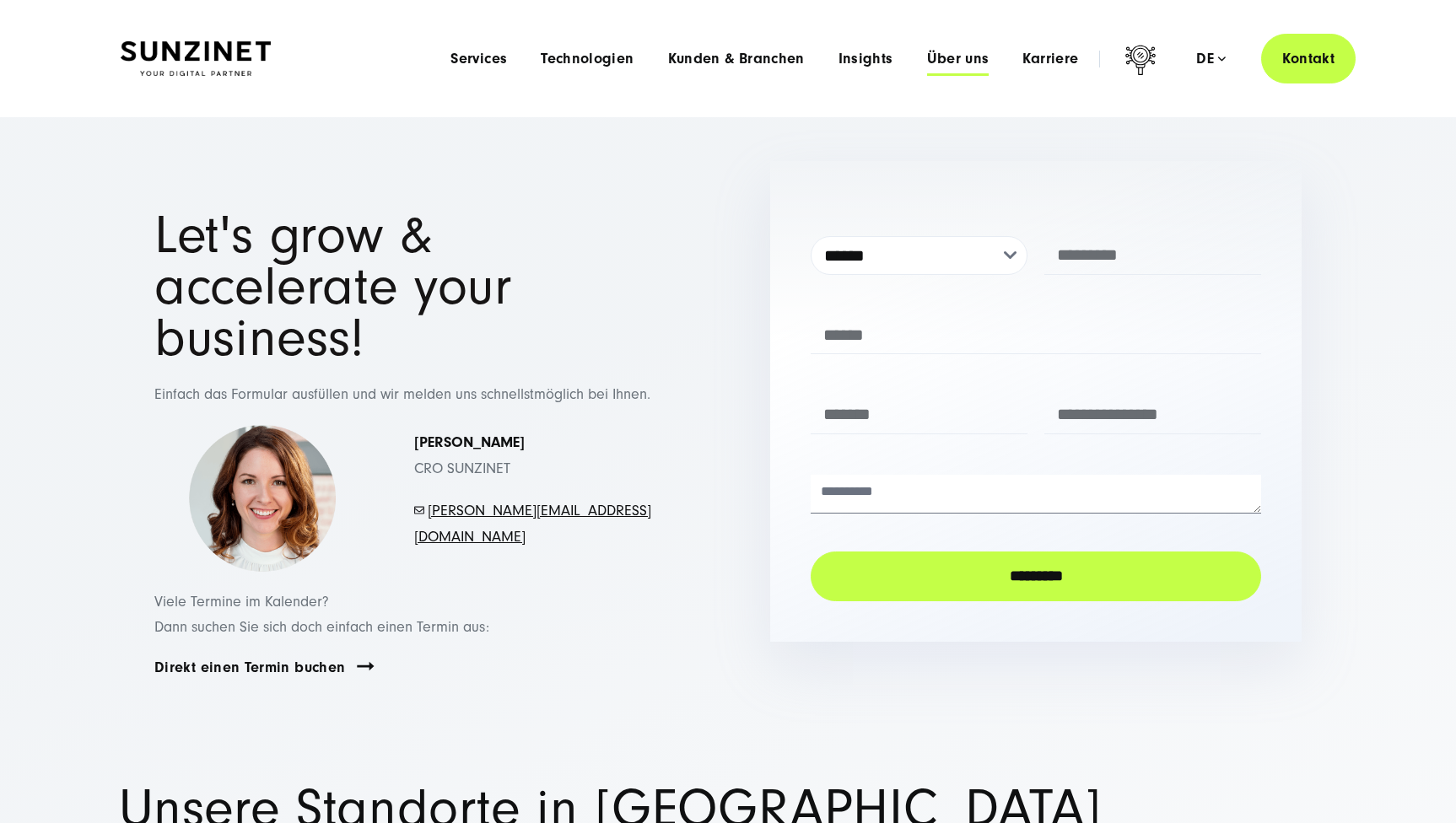
click at [956, 55] on span "Über uns" at bounding box center [959, 58] width 63 height 17
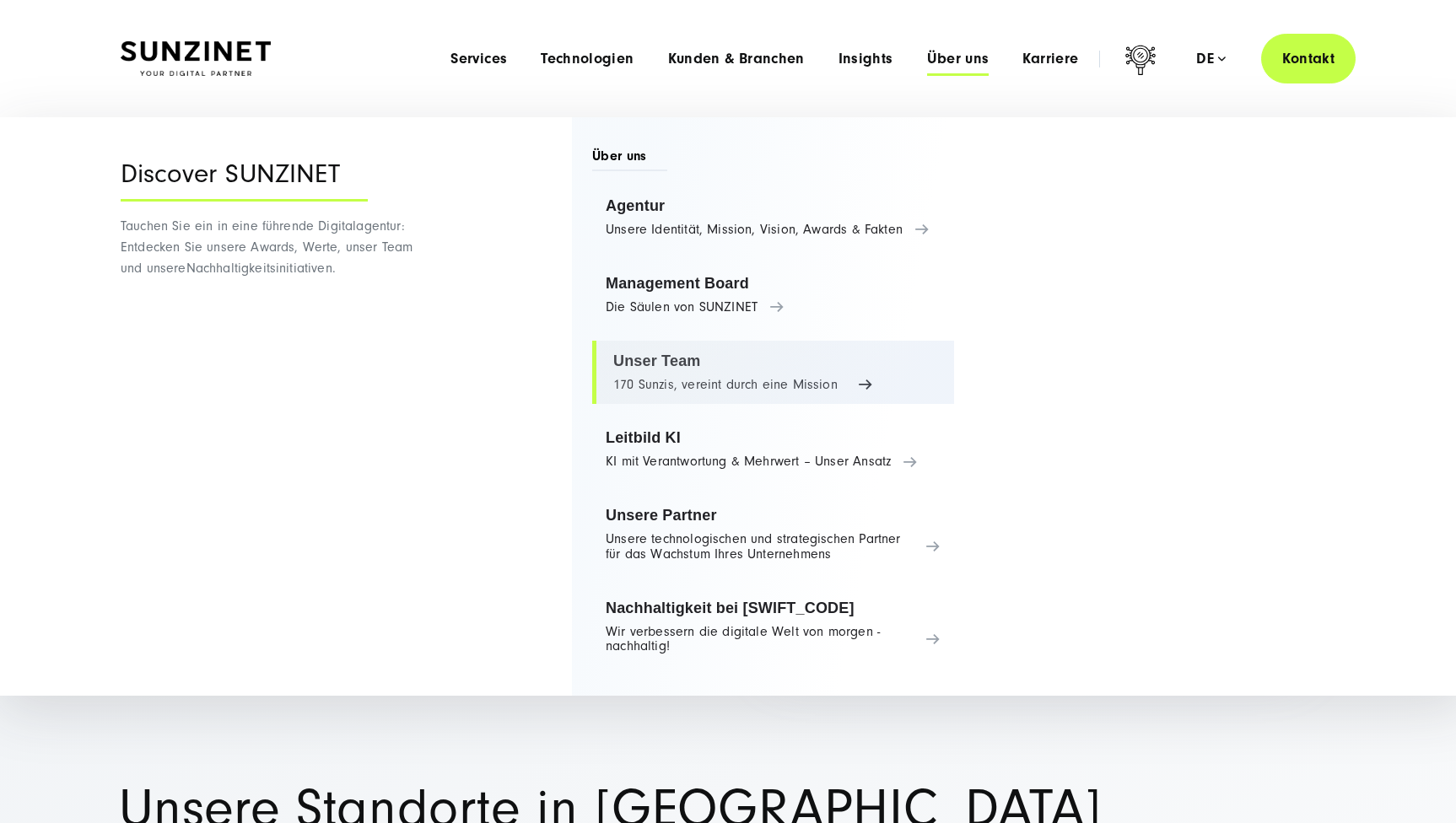
click at [686, 364] on link "Unser Team 170 Sunzis, vereint durch eine Mission" at bounding box center [773, 373] width 362 height 64
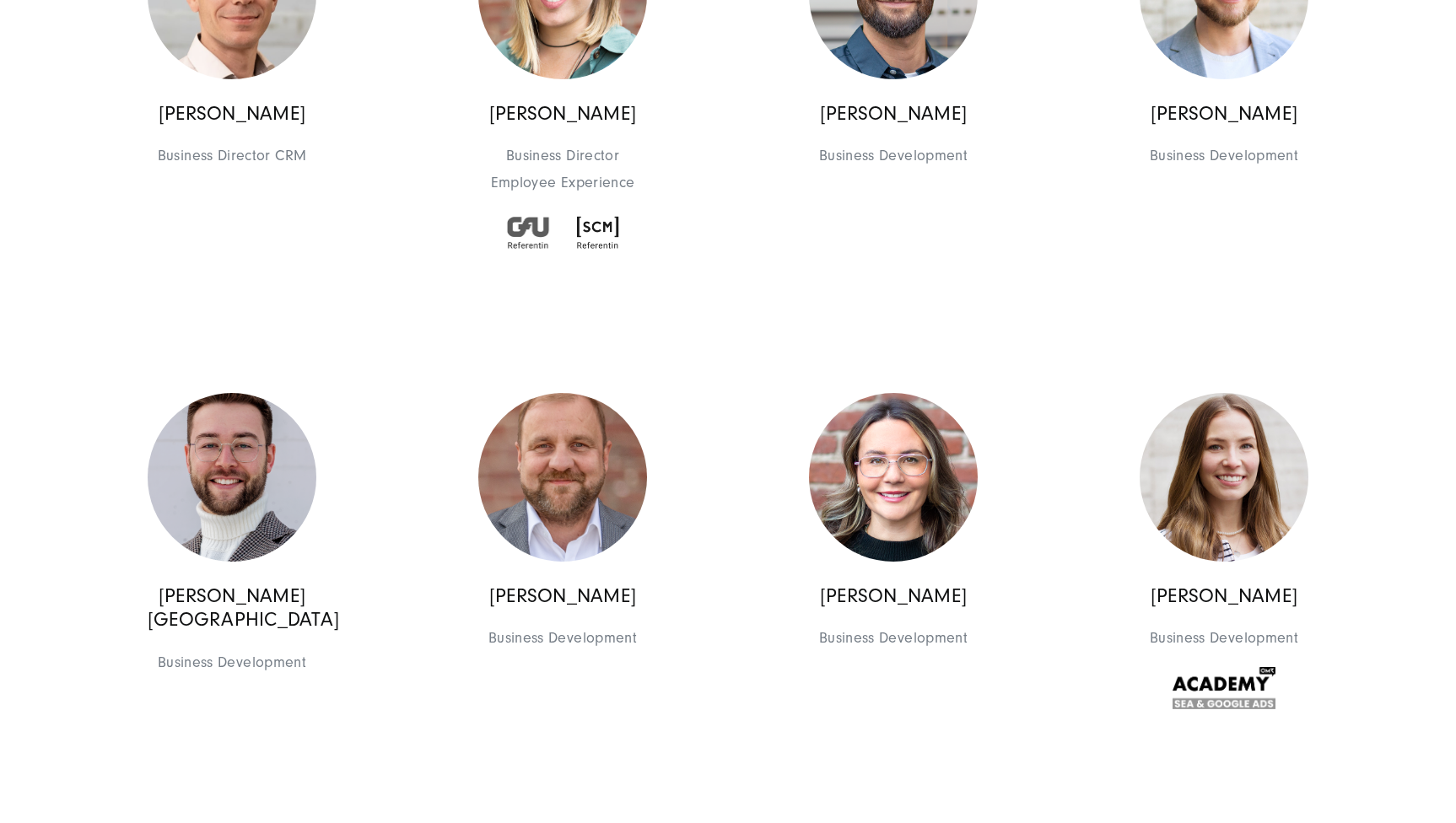
scroll to position [1731, 0]
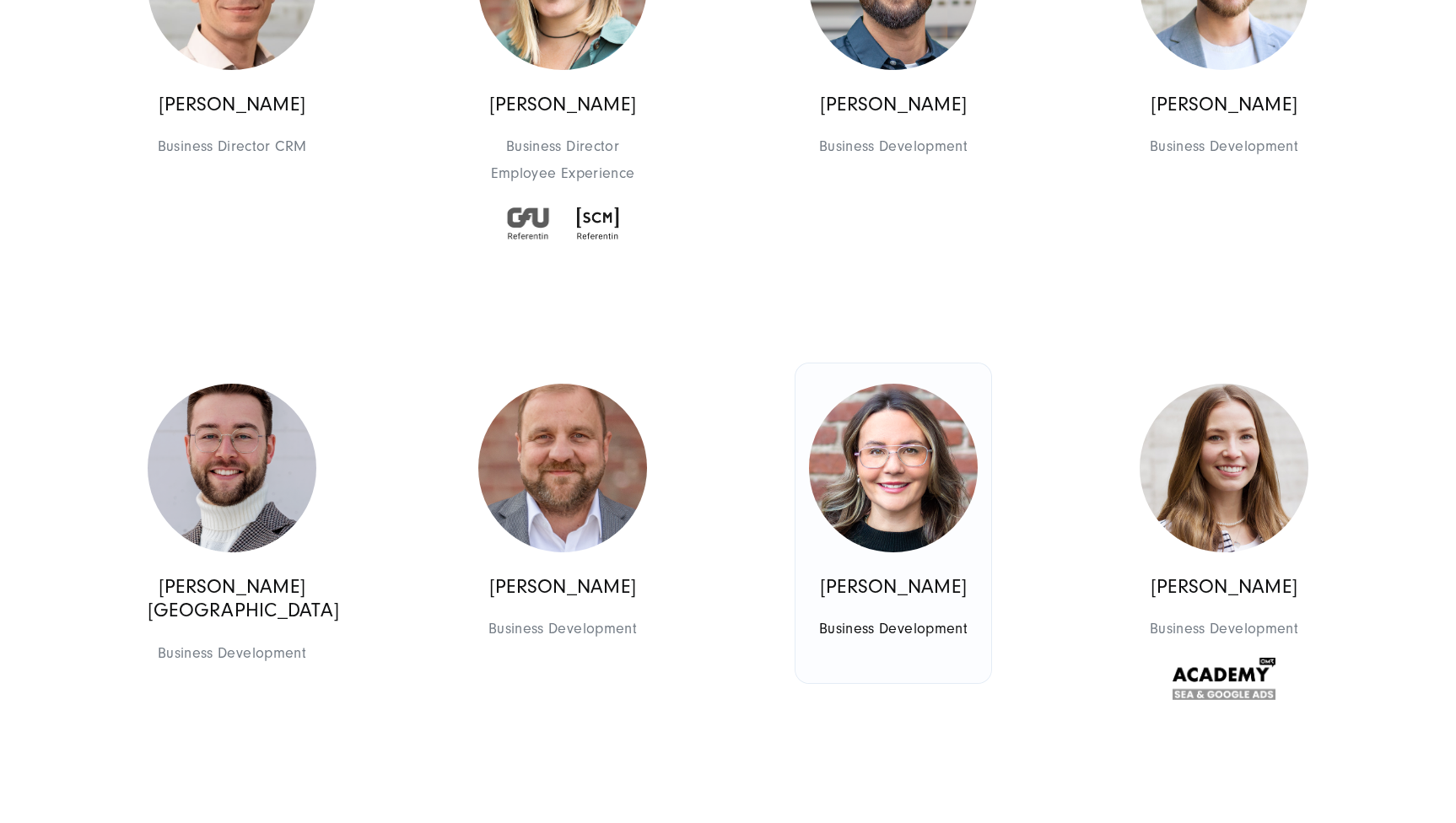
click at [863, 623] on span "Business Development" at bounding box center [893, 628] width 168 height 26
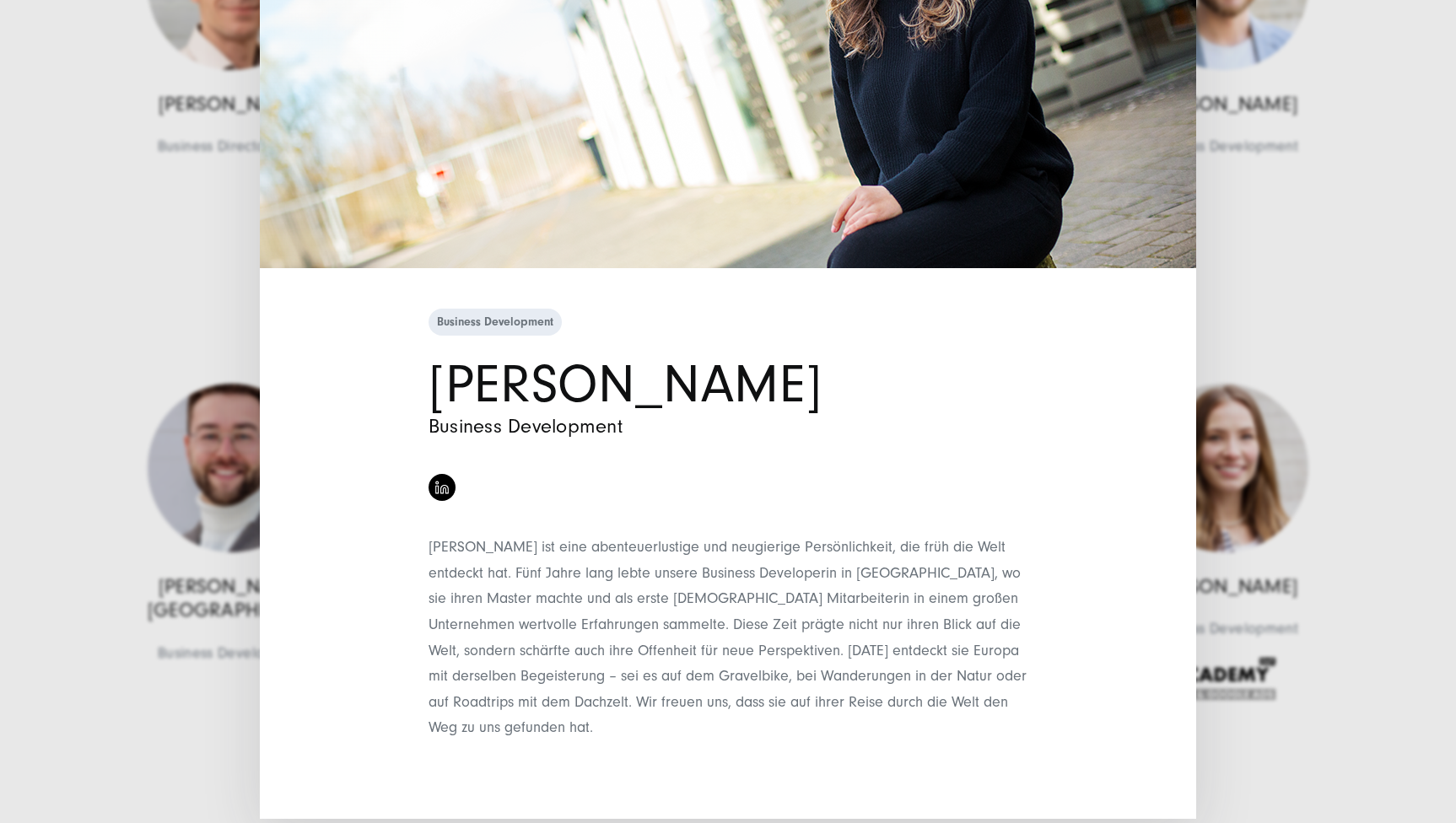
scroll to position [304, 0]
click at [1285, 205] on div "Business Development [PERSON_NAME] Business Development" at bounding box center [728, 411] width 1456 height 823
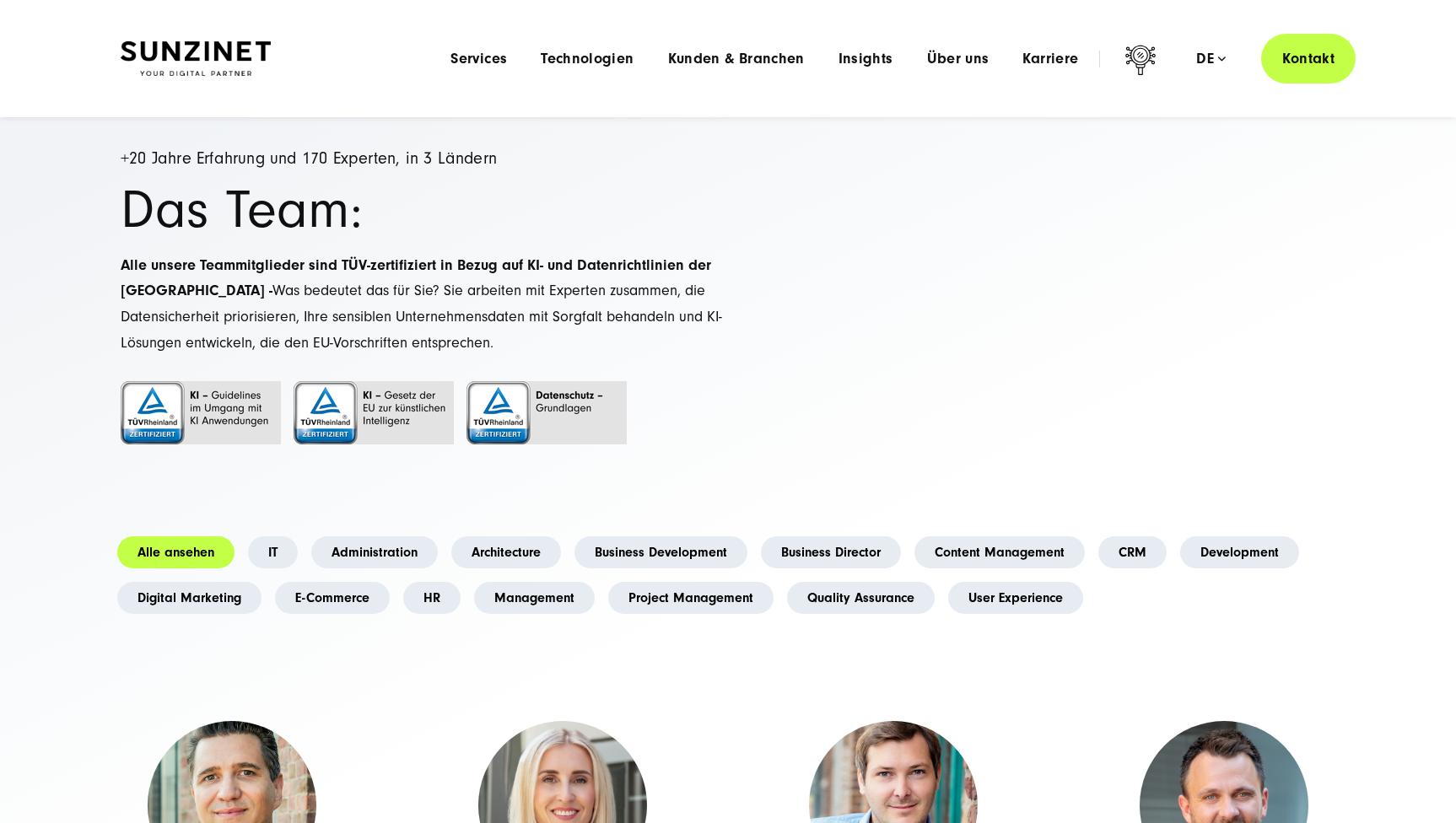
scroll to position [0, 0]
